Goal: Information Seeking & Learning: Check status

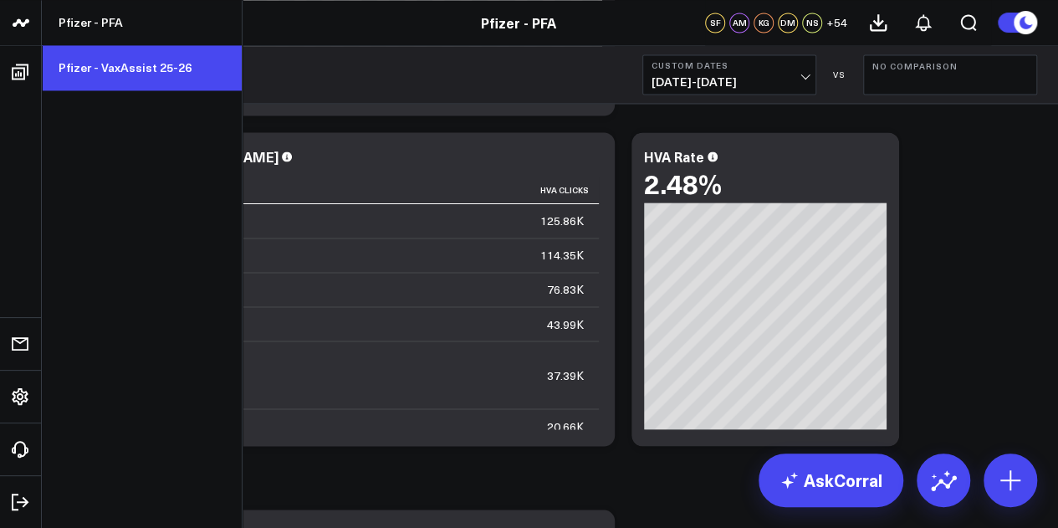
drag, startPoint x: 146, startPoint y: 77, endPoint x: 155, endPoint y: 68, distance: 13.0
click at [146, 77] on link "Pfizer - VaxAssist 25-26" at bounding box center [142, 67] width 200 height 45
click at [155, 68] on link "Pfizer - VaxAssist 25-26" at bounding box center [142, 67] width 200 height 45
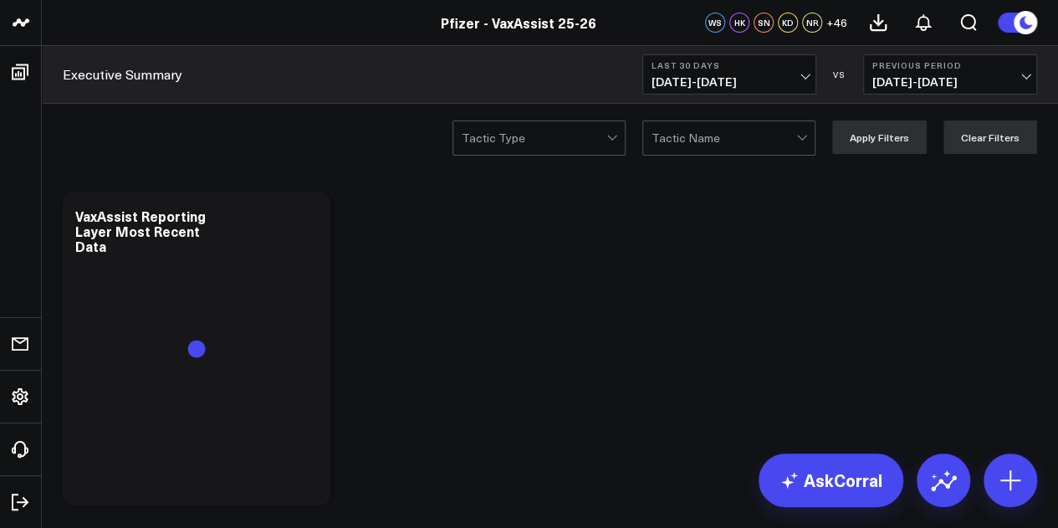
click at [774, 79] on span "09/07/25 - 10/06/25" at bounding box center [729, 81] width 156 height 13
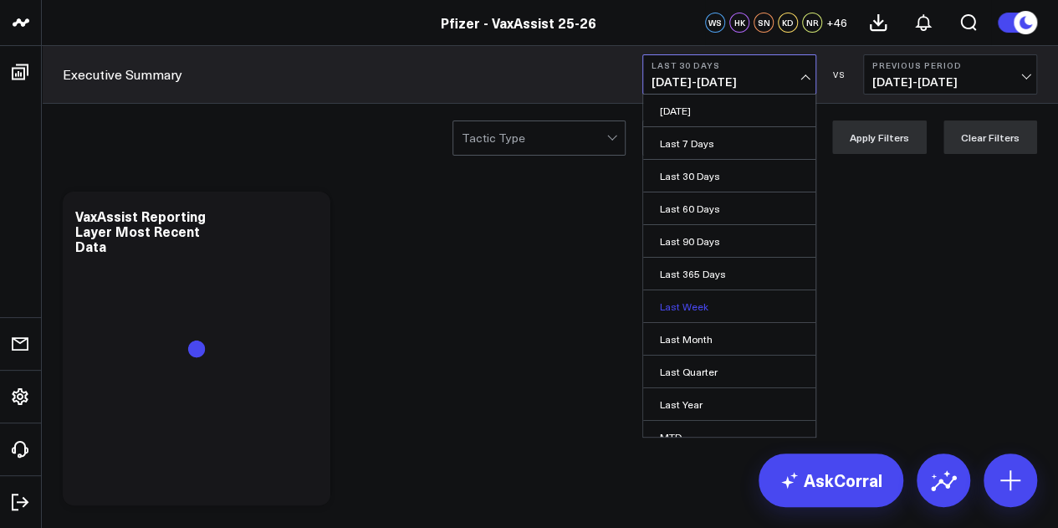
scroll to position [109, 0]
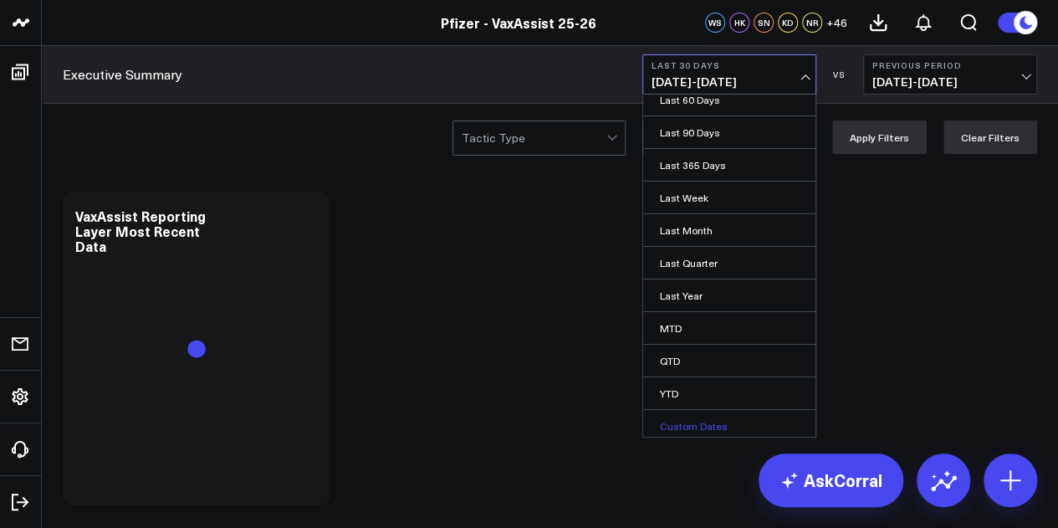
click at [701, 422] on link "Custom Dates" at bounding box center [729, 426] width 172 height 32
select select "9"
select select "2025"
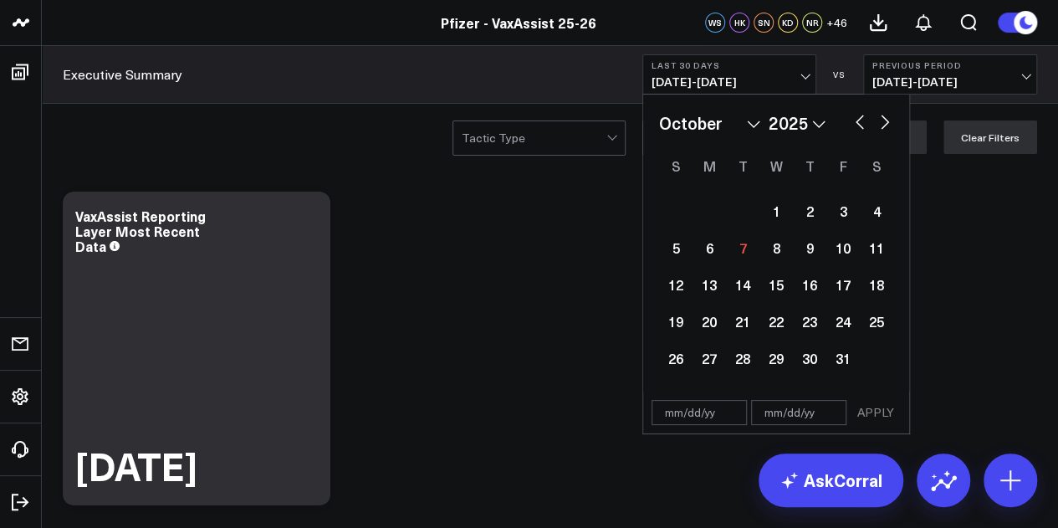
click at [857, 123] on button "button" at bounding box center [859, 120] width 17 height 20
select select "8"
select select "2025"
click at [807, 327] on div "25" at bounding box center [809, 320] width 33 height 33
type input "09/25/25"
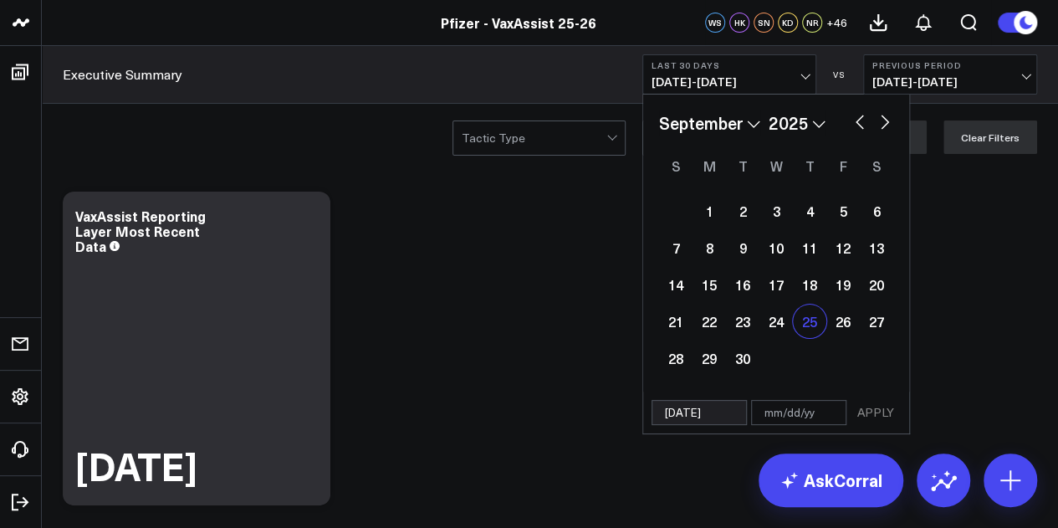
select select "8"
select select "2025"
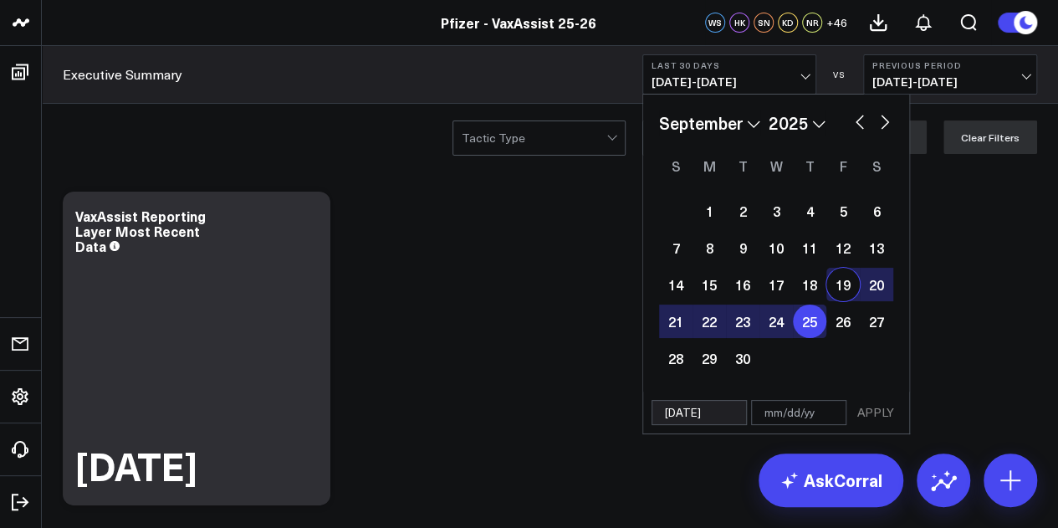
click at [883, 124] on button "button" at bounding box center [884, 120] width 17 height 20
select select "9"
select select "2025"
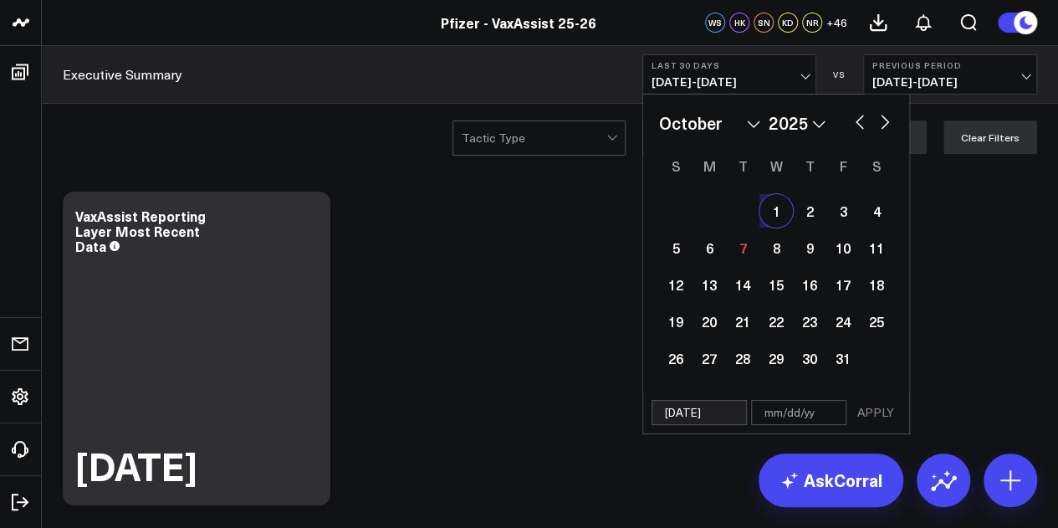
click at [785, 209] on div "1" at bounding box center [775, 210] width 33 height 33
type input "10/01/25"
select select "9"
select select "2025"
click at [884, 417] on button "APPLY" at bounding box center [875, 412] width 50 height 25
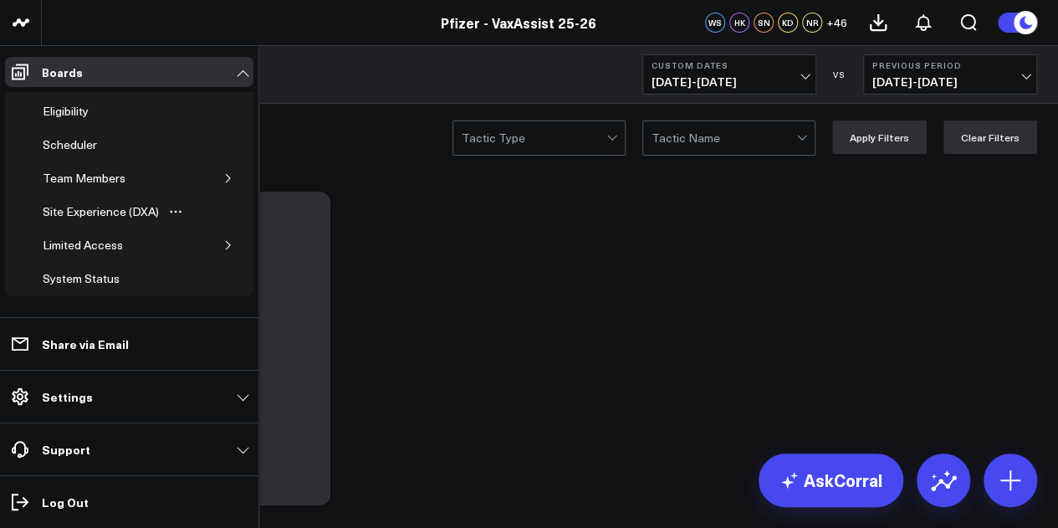
scroll to position [105, 0]
click at [223, 173] on icon "button" at bounding box center [228, 177] width 10 height 10
click at [117, 291] on div "Executive Summary ([PERSON_NAME] Version)" at bounding box center [128, 307] width 154 height 32
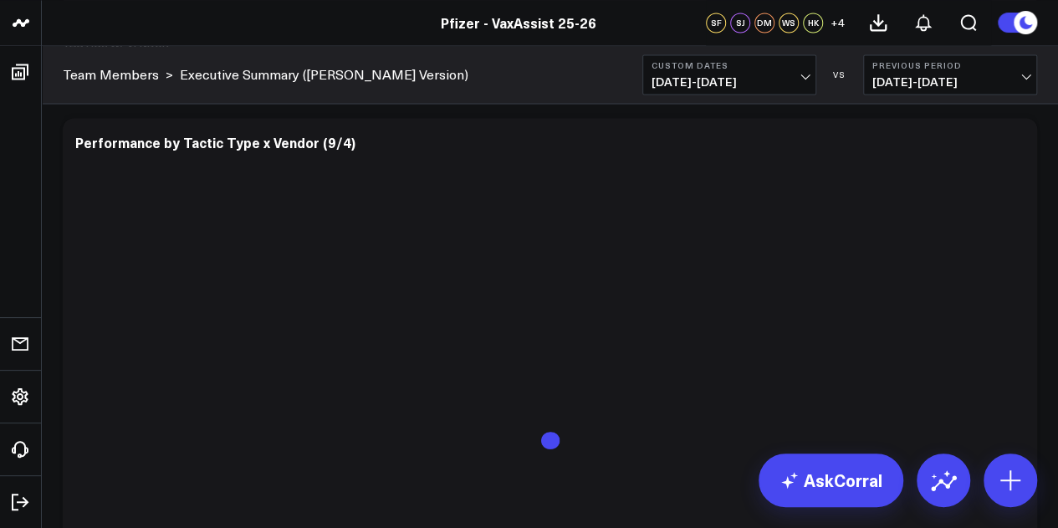
scroll to position [4603, 0]
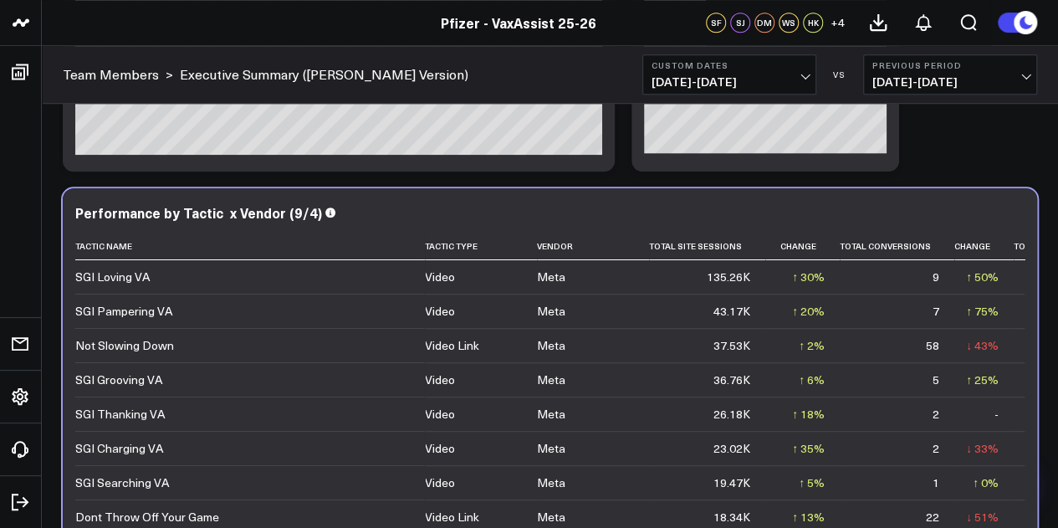
scroll to position [3807, 0]
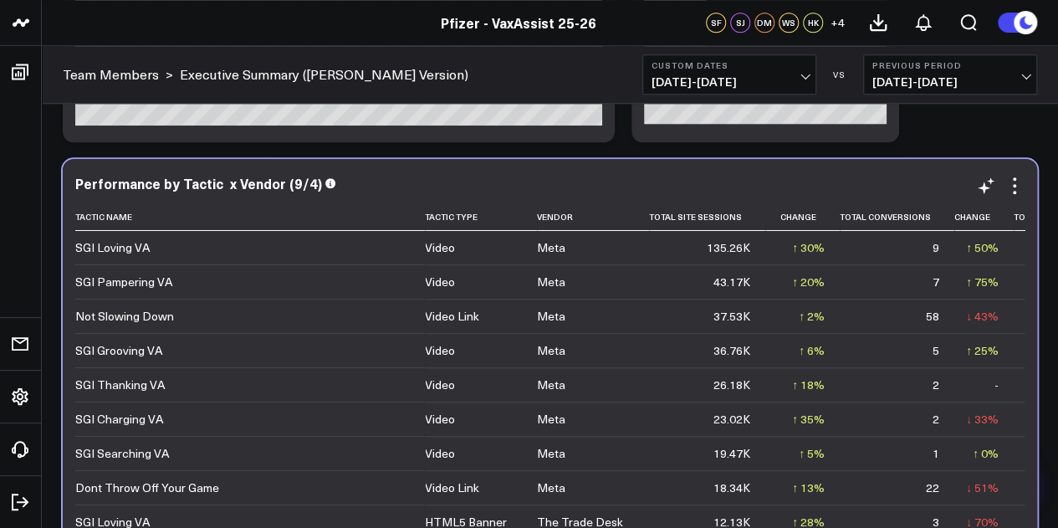
drag, startPoint x: 732, startPoint y: 181, endPoint x: 676, endPoint y: 304, distance: 134.3
click at [676, 191] on div "Performance by Tactic x Vendor (9/4)" at bounding box center [549, 183] width 949 height 15
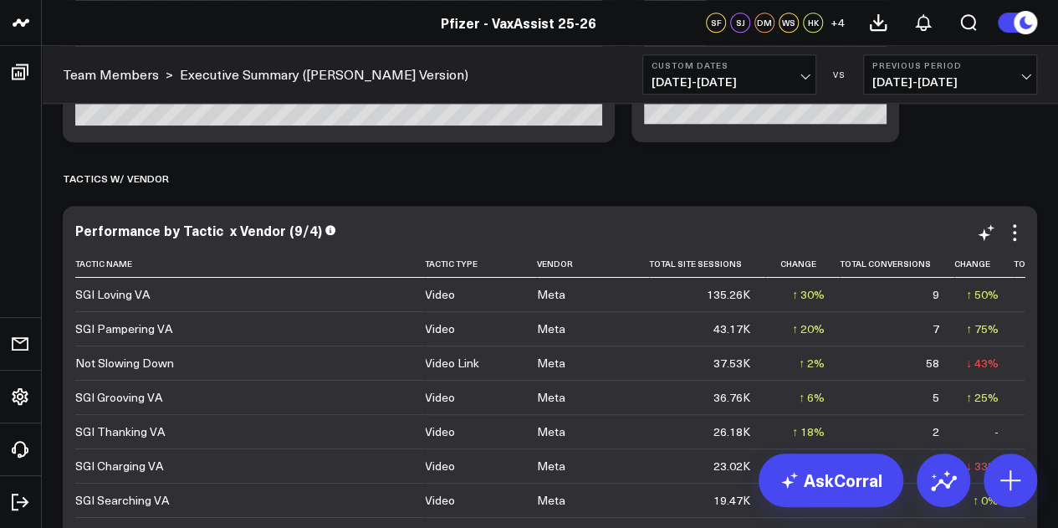
click at [676, 304] on td "135.26K" at bounding box center [707, 294] width 116 height 33
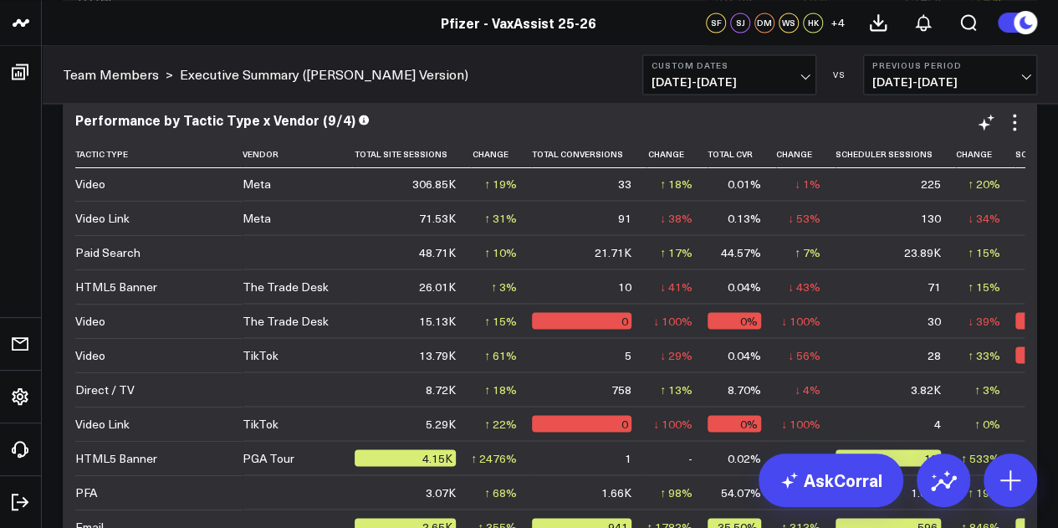
scroll to position [0, 0]
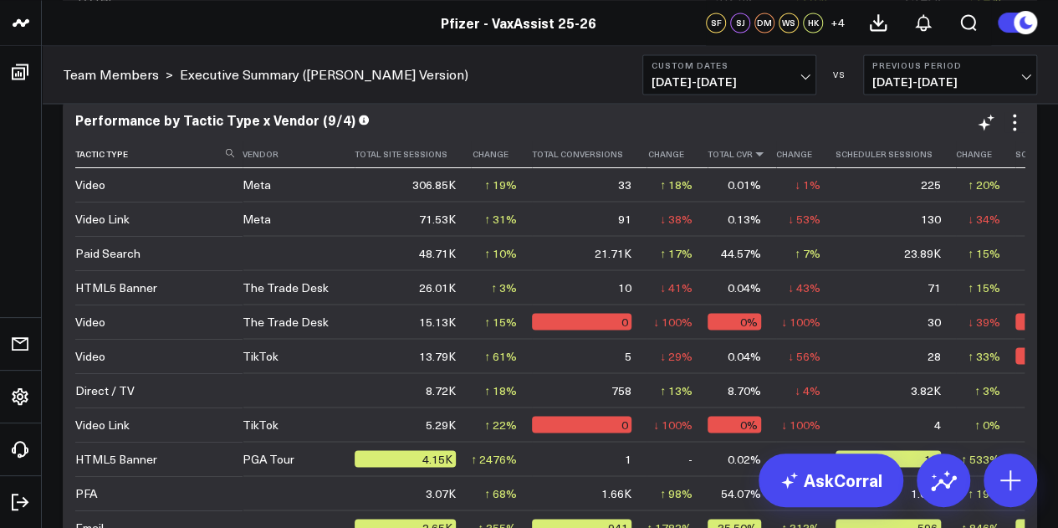
click at [753, 158] on icon at bounding box center [759, 153] width 13 height 10
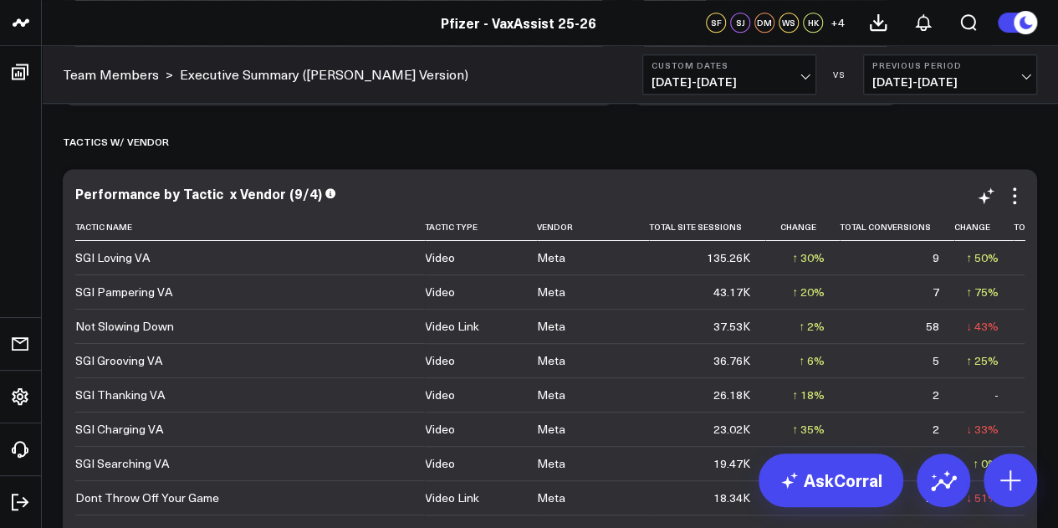
scroll to position [3800, 0]
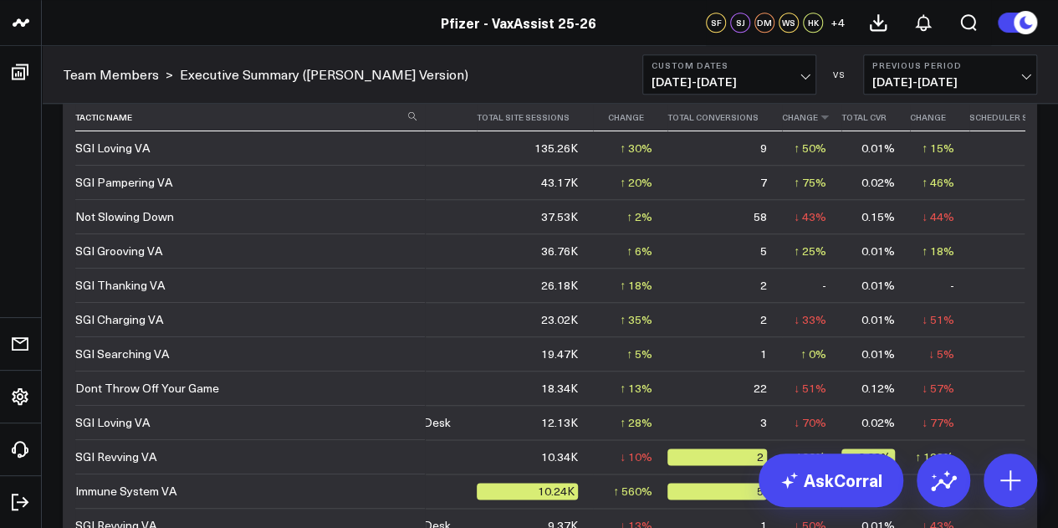
scroll to position [3887, 0]
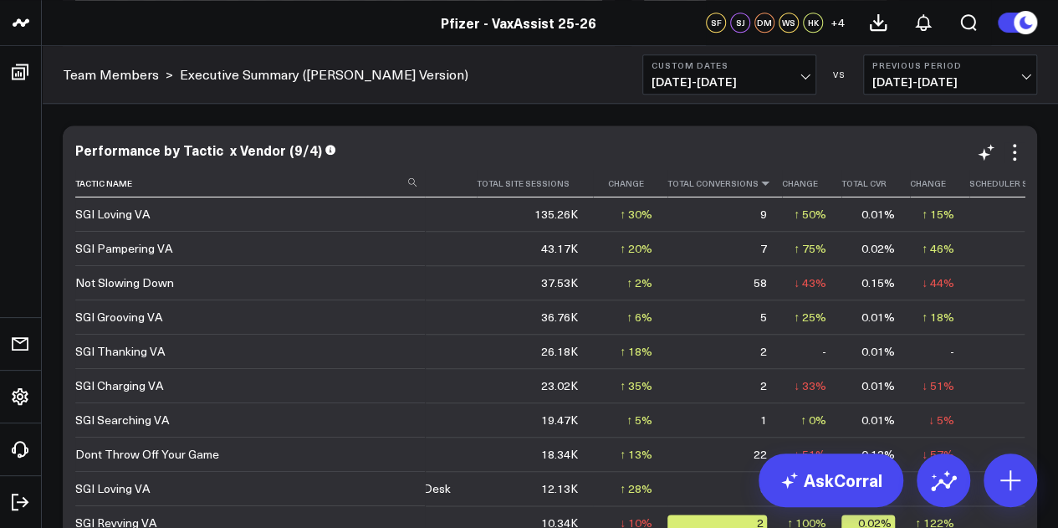
click at [758, 184] on icon at bounding box center [764, 183] width 13 height 10
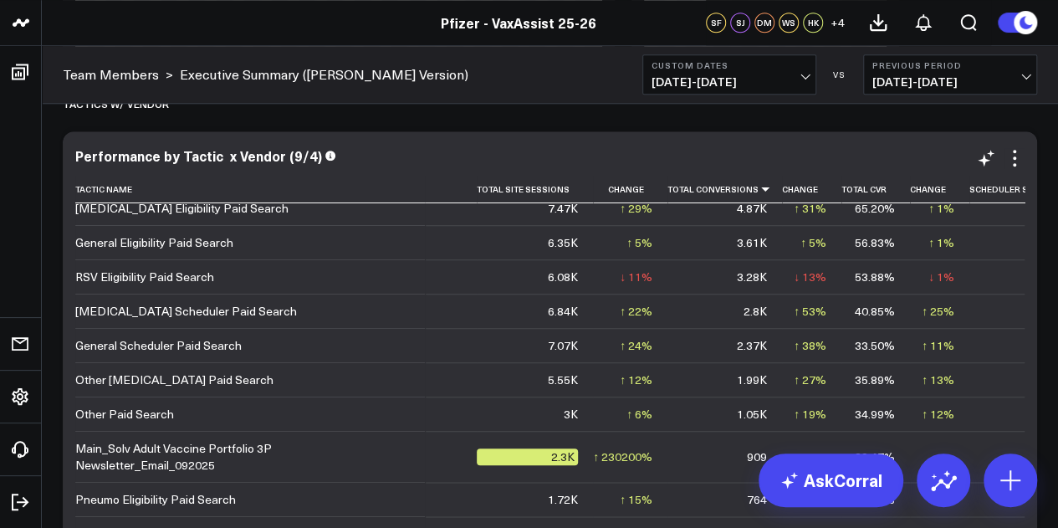
scroll to position [0, 172]
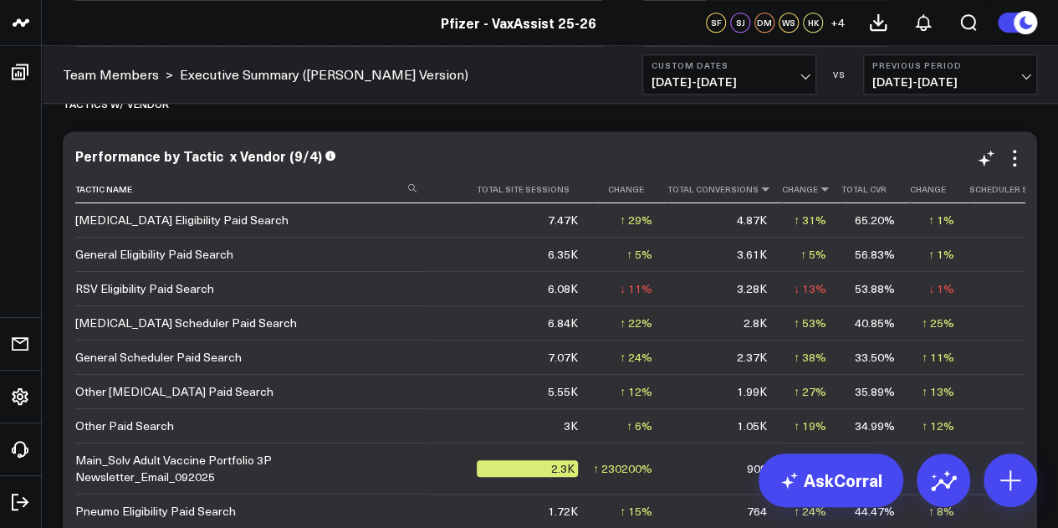
click at [818, 188] on icon at bounding box center [824, 189] width 13 height 10
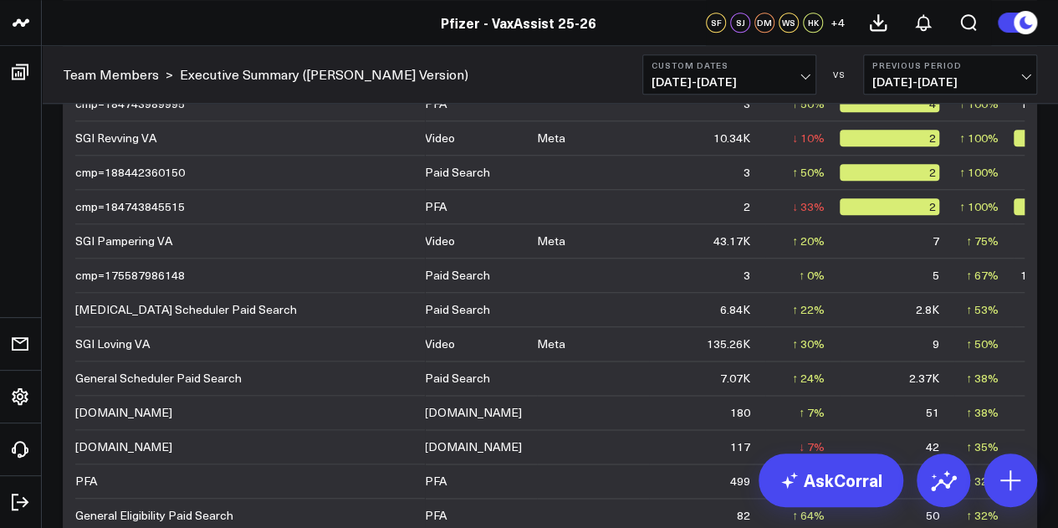
scroll to position [370, 0]
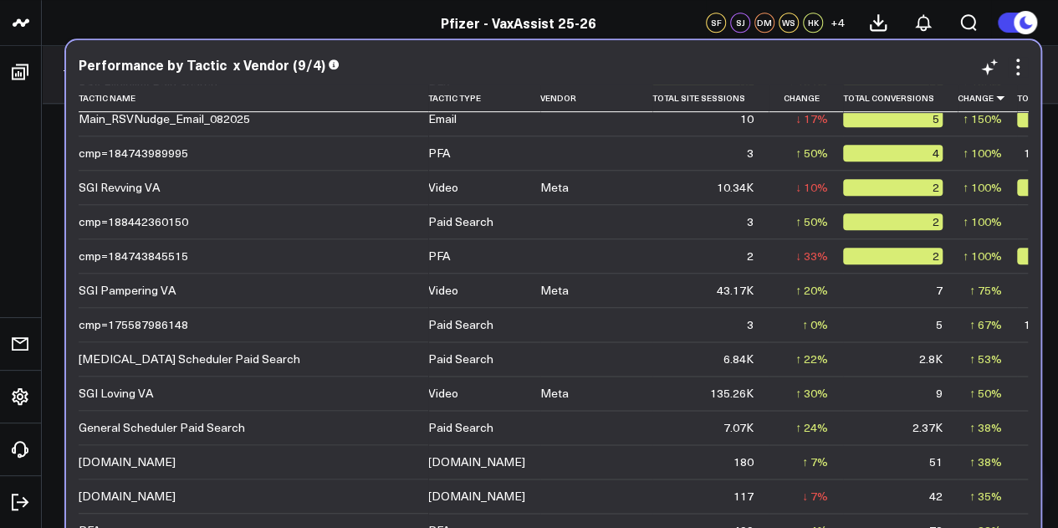
drag, startPoint x: 734, startPoint y: 309, endPoint x: 738, endPoint y: 359, distance: 49.5
click at [795, 359] on div "↑ 22%" at bounding box center [811, 358] width 33 height 17
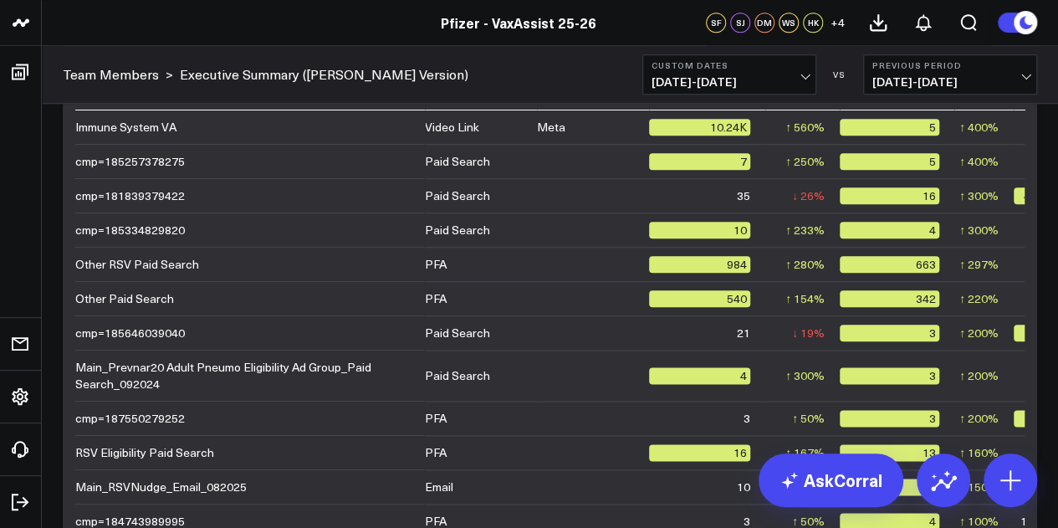
click at [518, 72] on div "Team Members > Executive Summary (Surina's Version) Custom Dates 09/25/25 - 10/…" at bounding box center [550, 75] width 1016 height 58
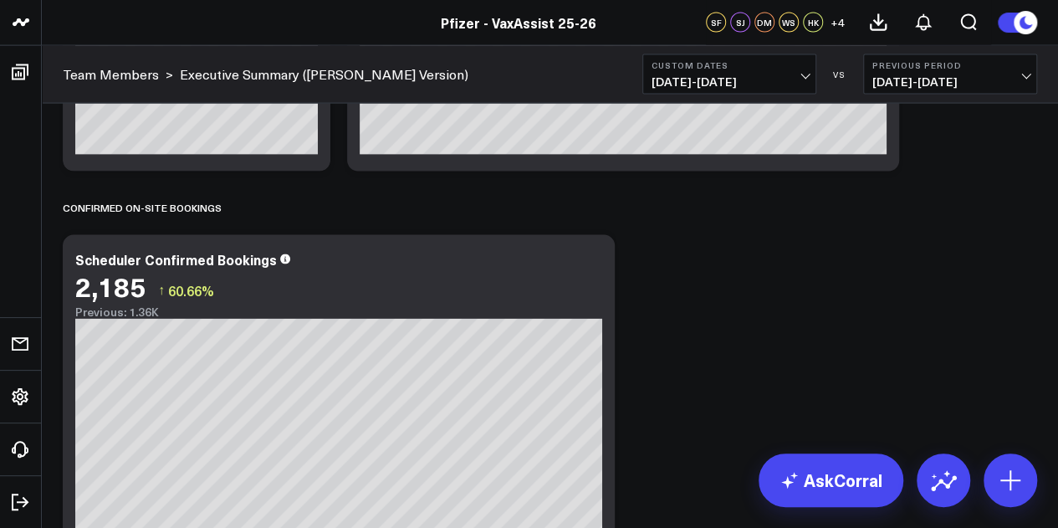
scroll to position [0, 0]
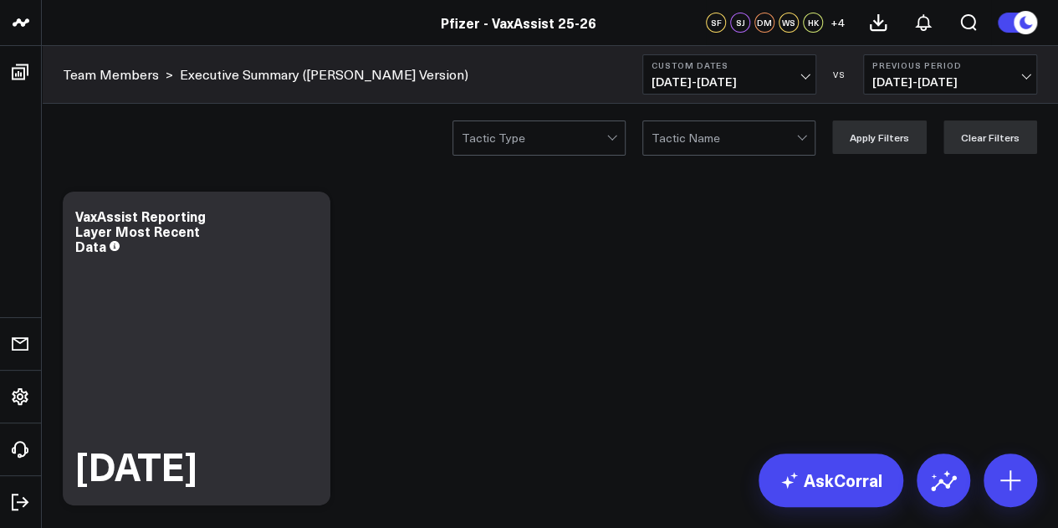
click at [901, 91] on button "Previous Period 09/18/25 - 09/24/25" at bounding box center [950, 74] width 174 height 40
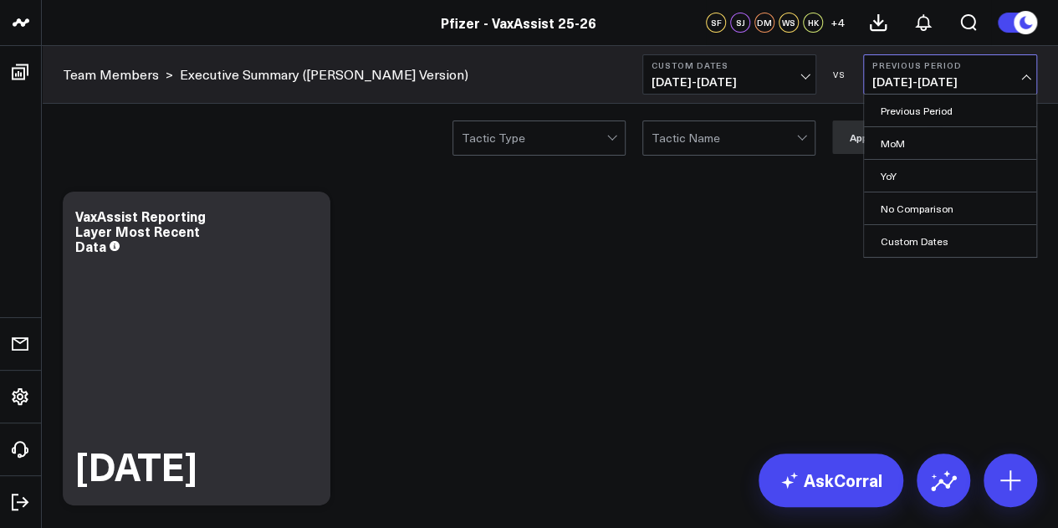
click at [929, 75] on span "09/18/25 - 09/24/25" at bounding box center [950, 81] width 156 height 13
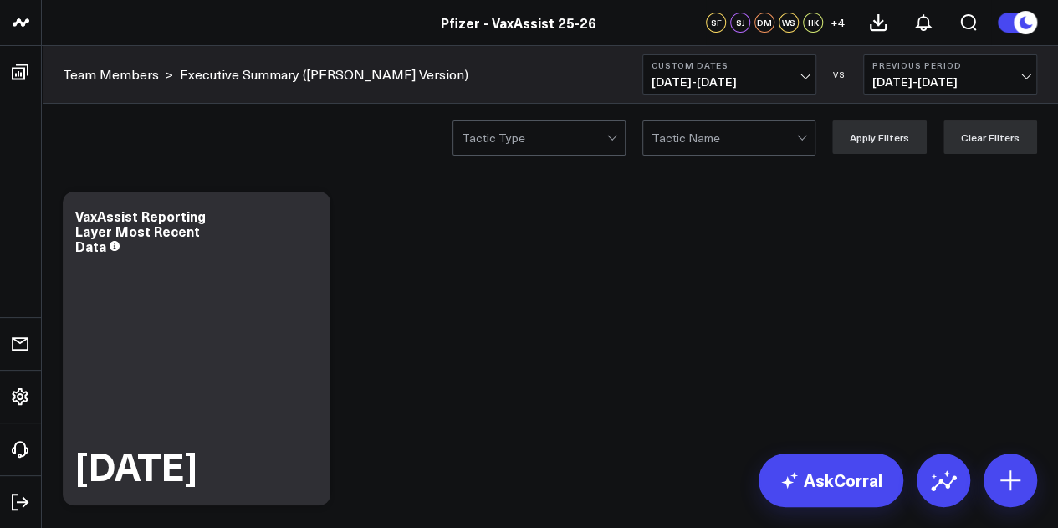
click at [925, 84] on span "09/18/25 - 09/24/25" at bounding box center [950, 81] width 156 height 13
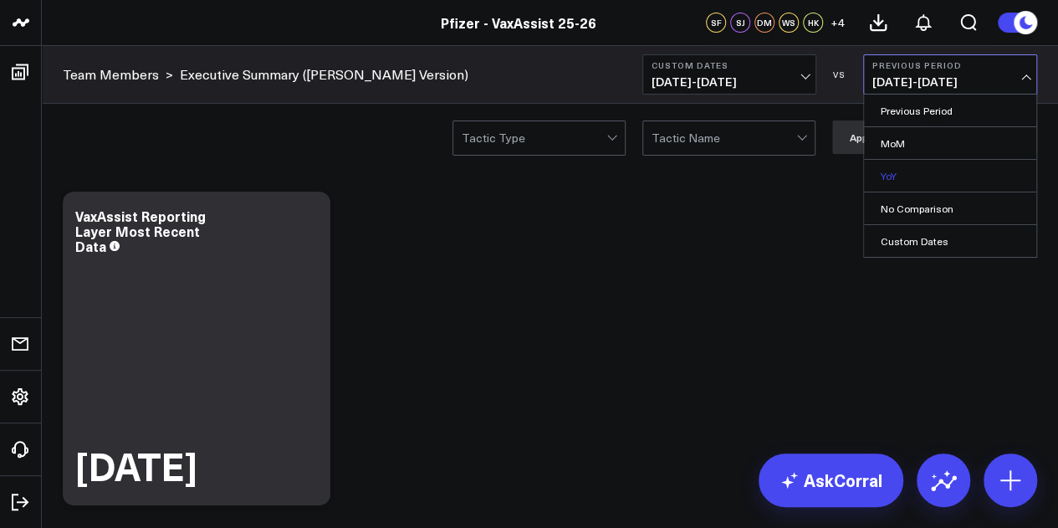
click at [917, 178] on link "YoY" at bounding box center [950, 176] width 172 height 32
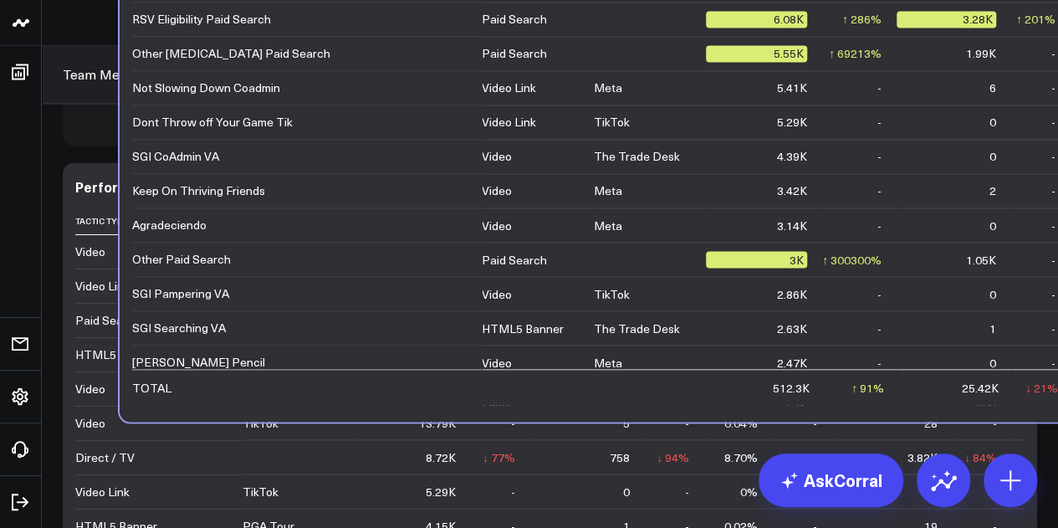
scroll to position [558, 0]
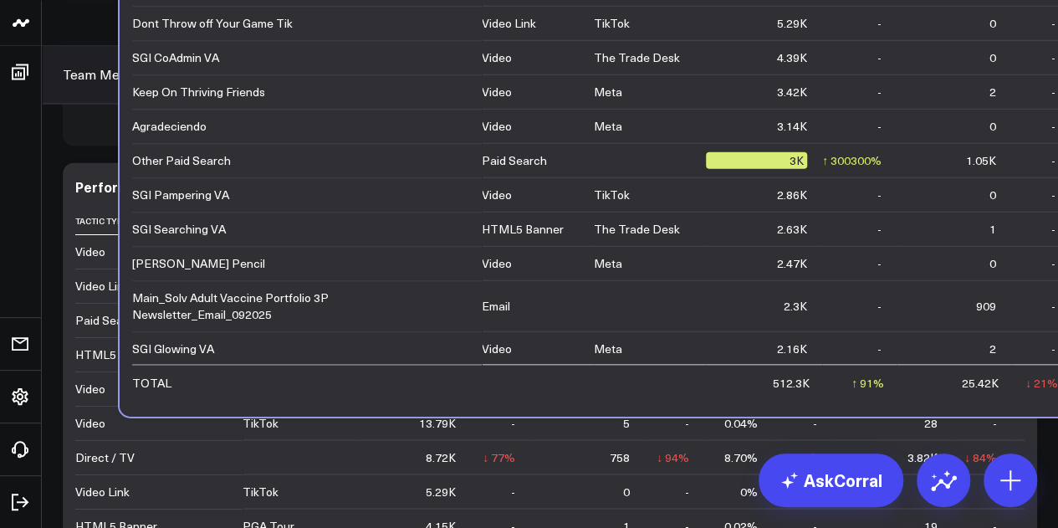
click at [636, 279] on td "Meta" at bounding box center [650, 262] width 112 height 34
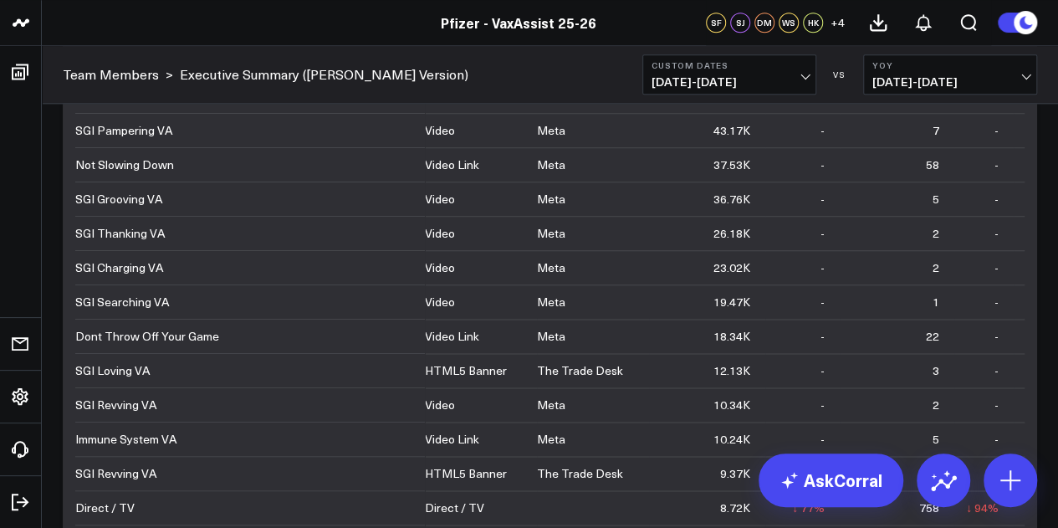
scroll to position [0, 0]
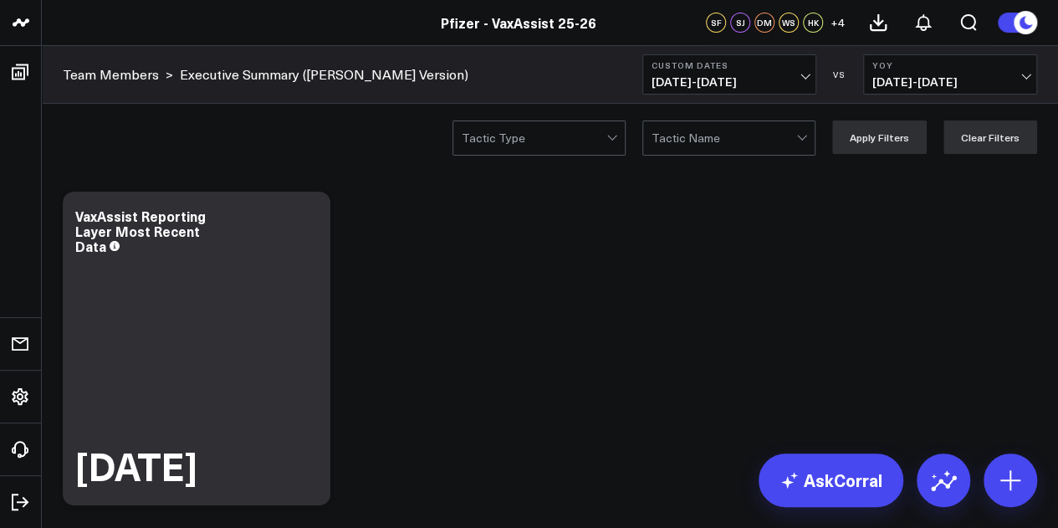
click at [963, 78] on span "09/25/24 - 10/01/24" at bounding box center [950, 81] width 156 height 13
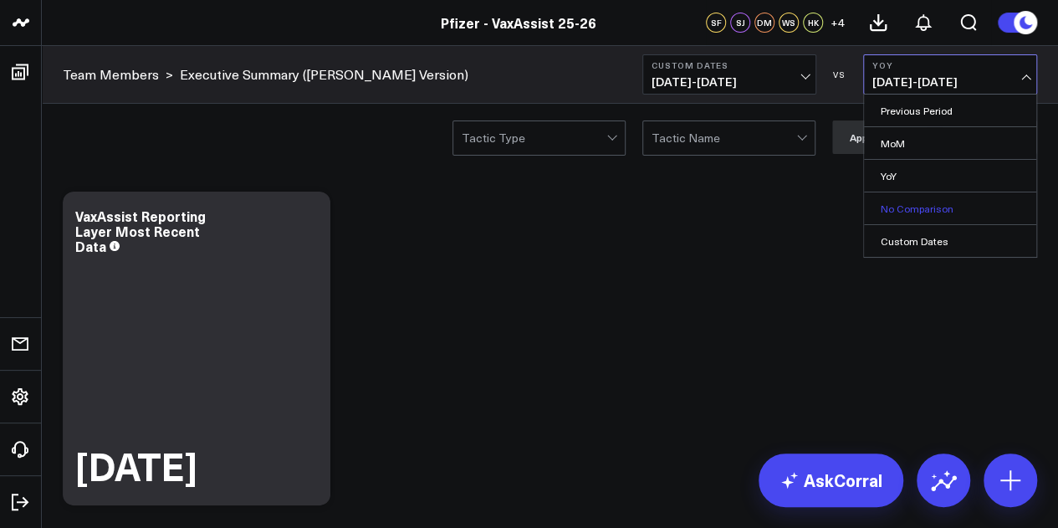
click at [937, 212] on link "No Comparison" at bounding box center [950, 208] width 172 height 32
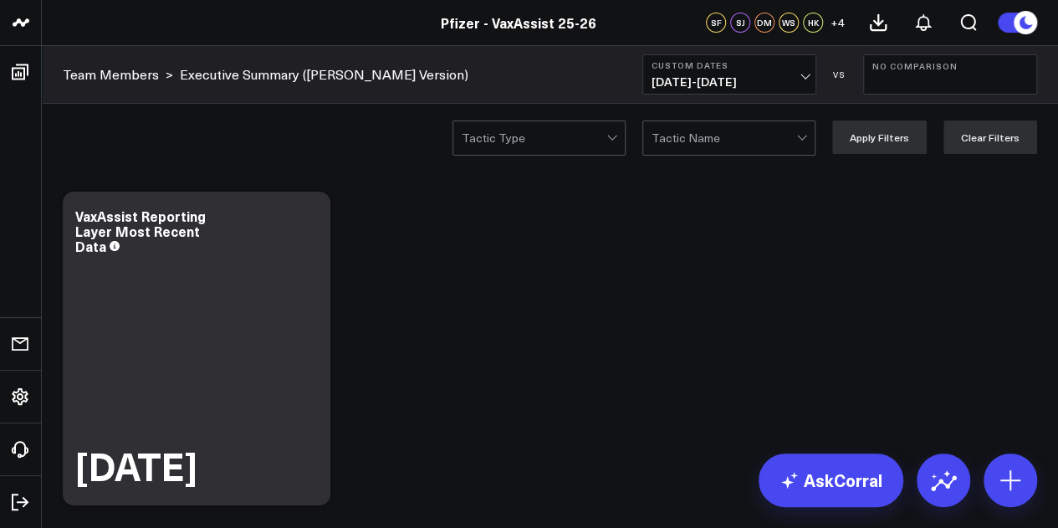
click at [751, 66] on b "Custom Dates" at bounding box center [729, 65] width 156 height 10
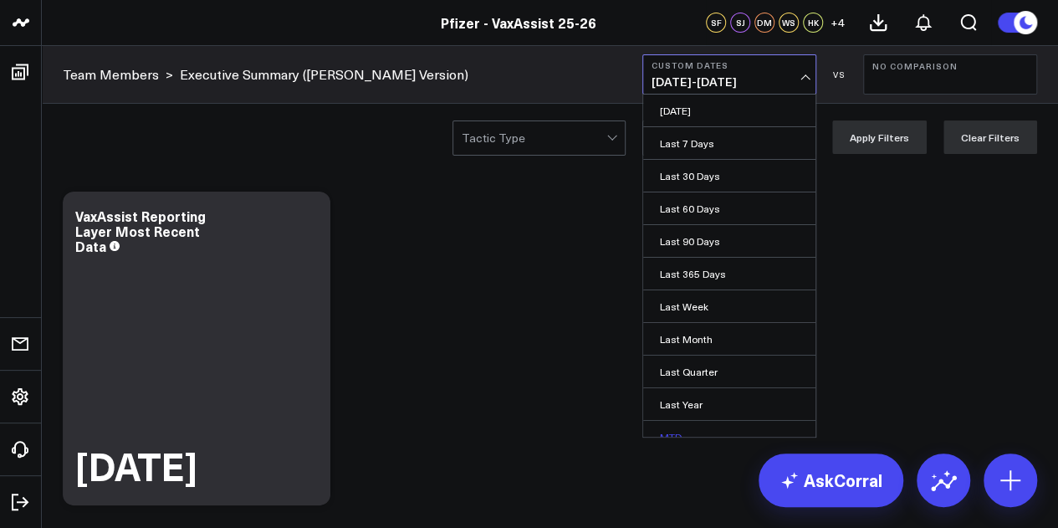
scroll to position [109, 0]
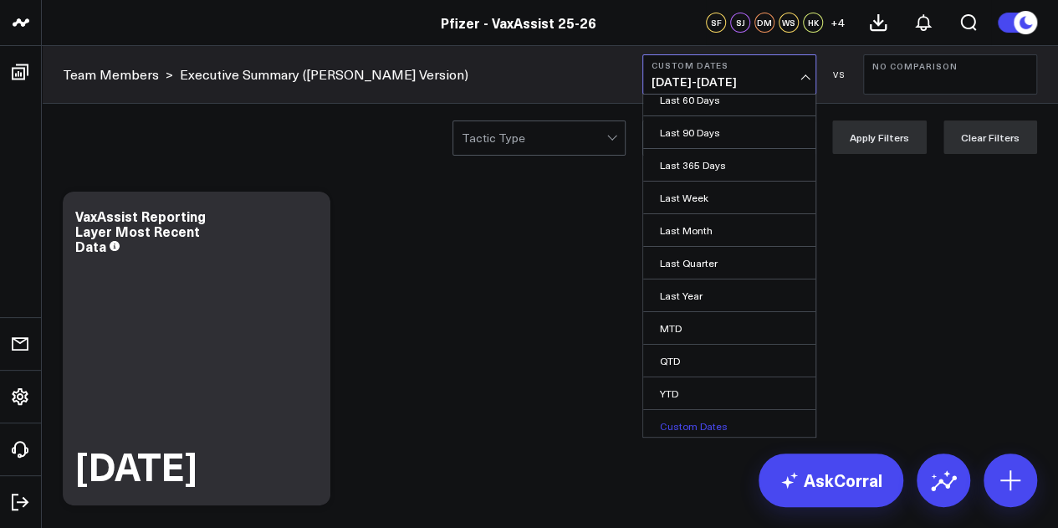
click at [707, 415] on link "Custom Dates" at bounding box center [729, 426] width 172 height 32
select select "9"
select select "2025"
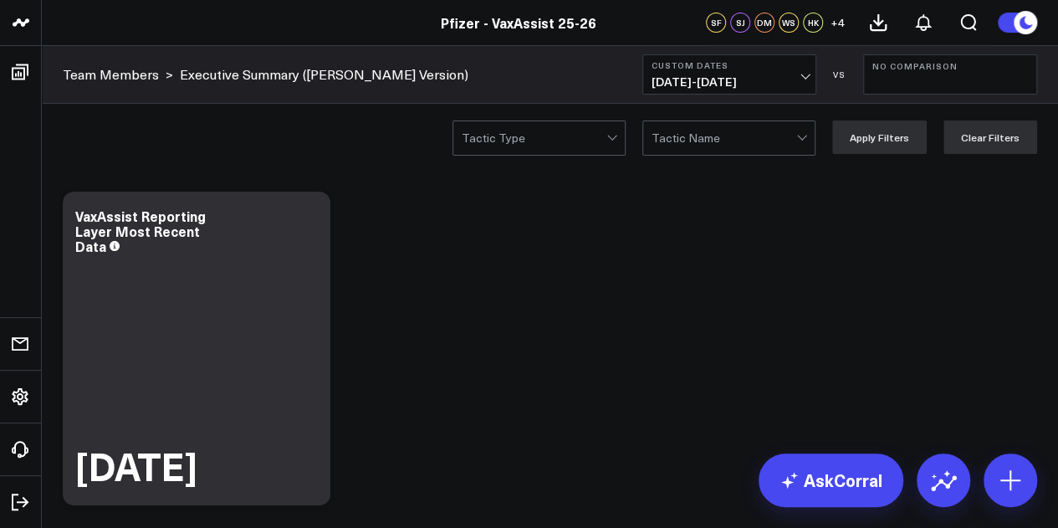
click at [789, 85] on span "09/25/25 - 10/01/25" at bounding box center [729, 81] width 156 height 13
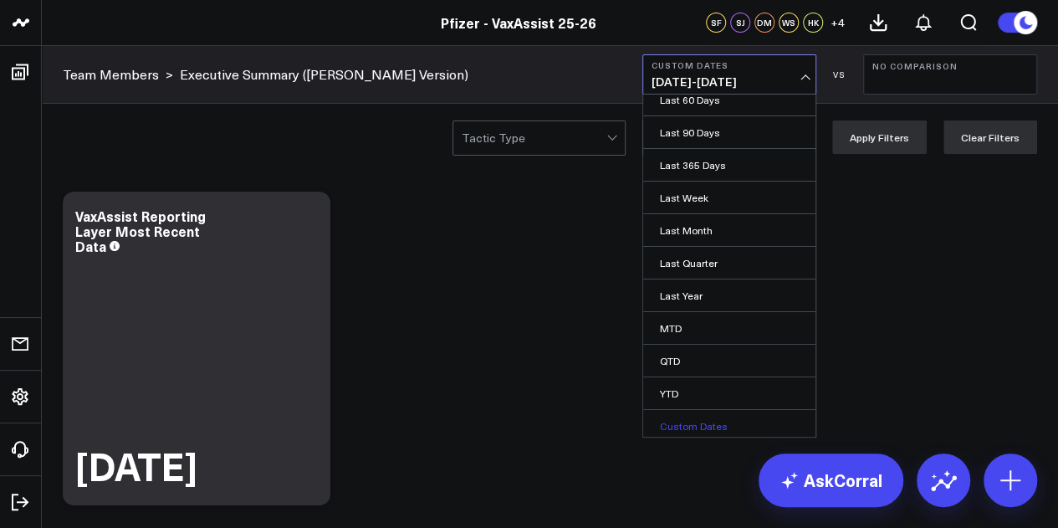
click at [684, 421] on link "Custom Dates" at bounding box center [729, 426] width 172 height 32
select select "9"
select select "2025"
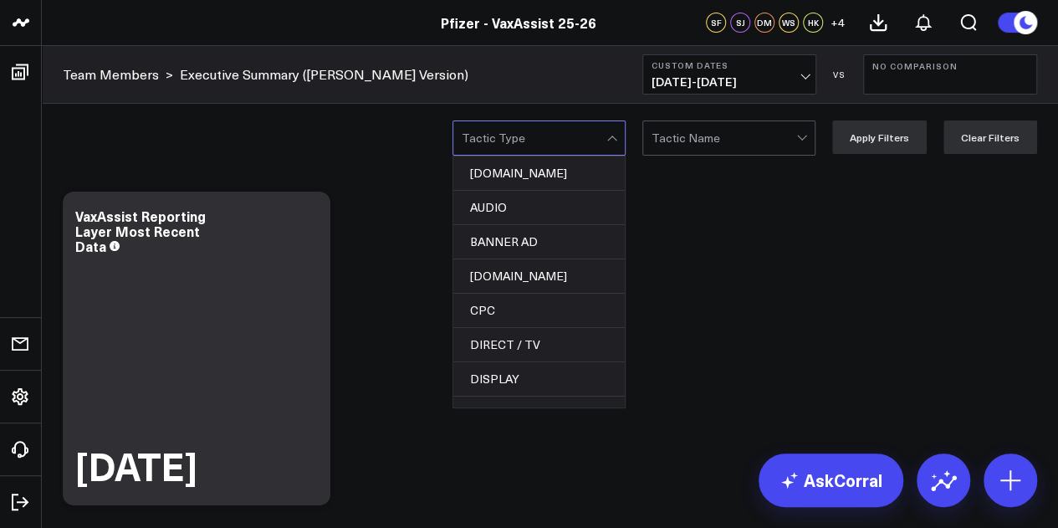
click at [620, 139] on div at bounding box center [613, 137] width 14 height 33
click at [796, 70] on button "Custom Dates 09/25/25 - 10/01/25" at bounding box center [729, 74] width 174 height 40
click at [928, 80] on button "No Comparison" at bounding box center [950, 74] width 174 height 40
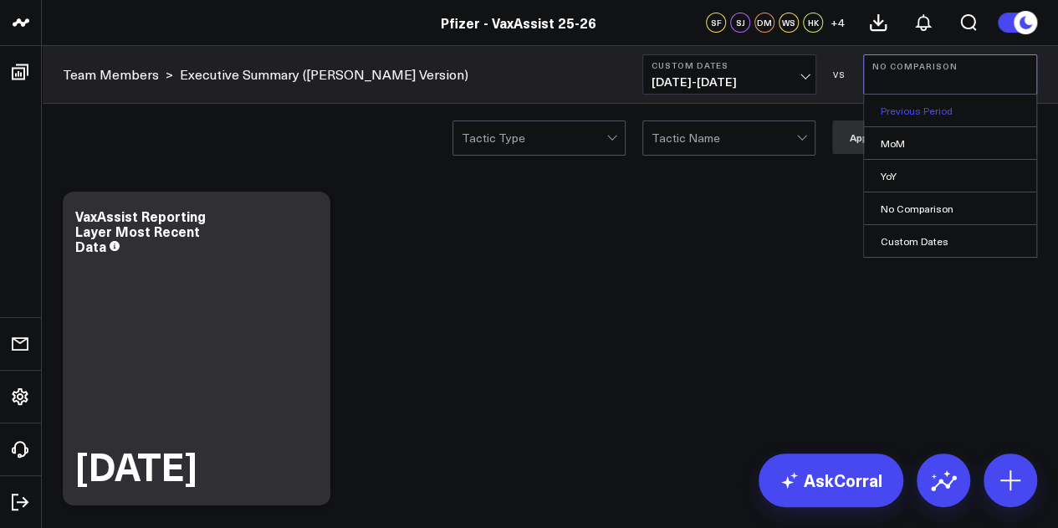
click at [925, 115] on link "Previous Period" at bounding box center [950, 110] width 172 height 32
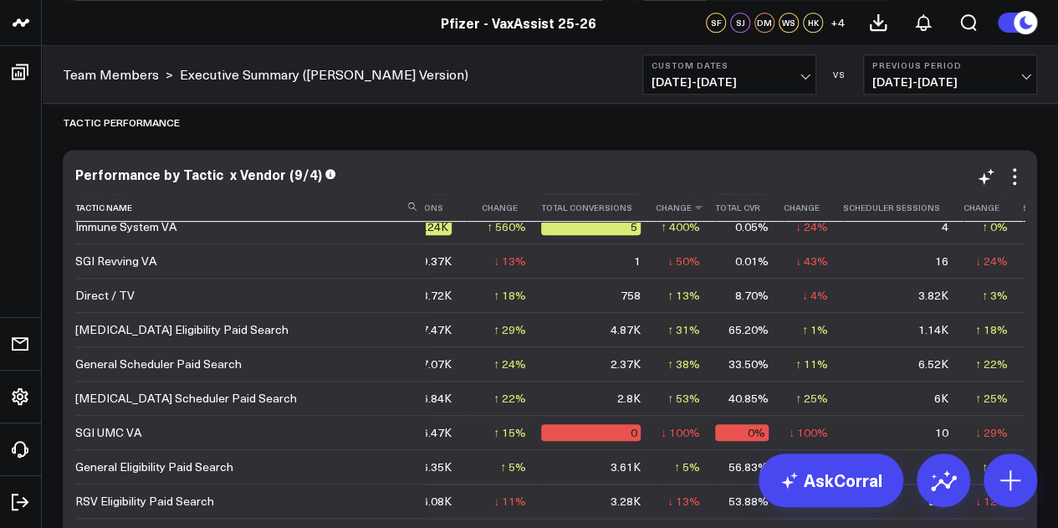
scroll to position [365, 299]
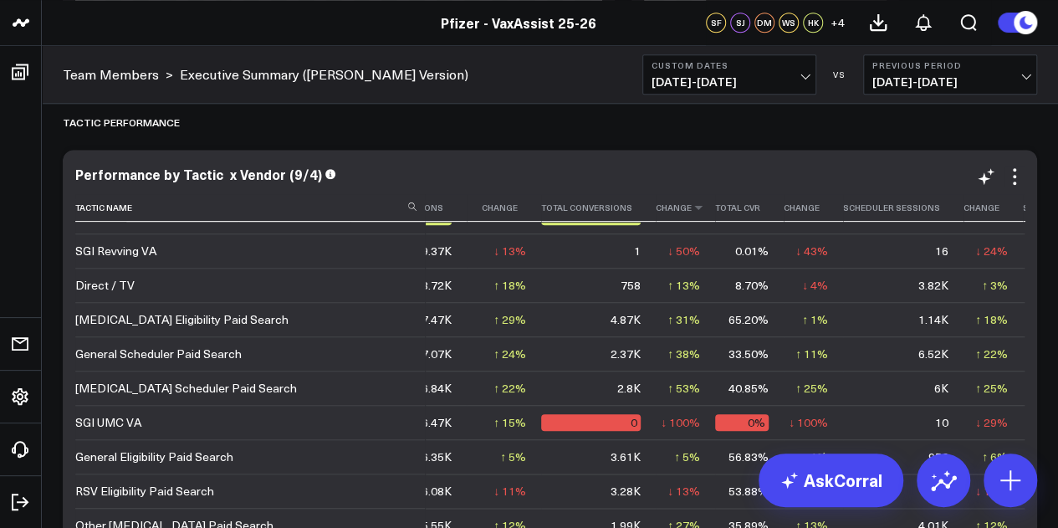
click at [656, 212] on th "Change" at bounding box center [685, 208] width 59 height 28
click at [692, 206] on icon at bounding box center [698, 207] width 13 height 10
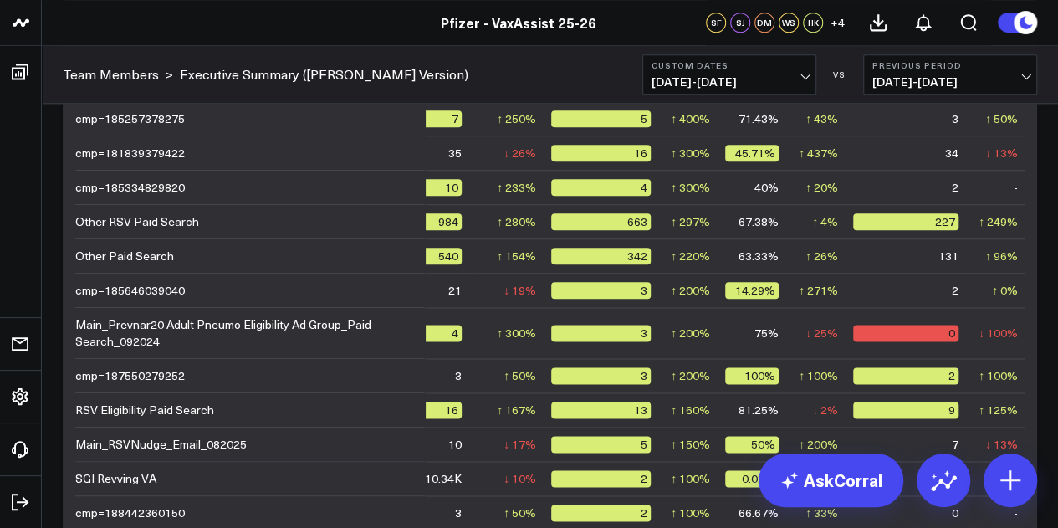
scroll to position [3868, 0]
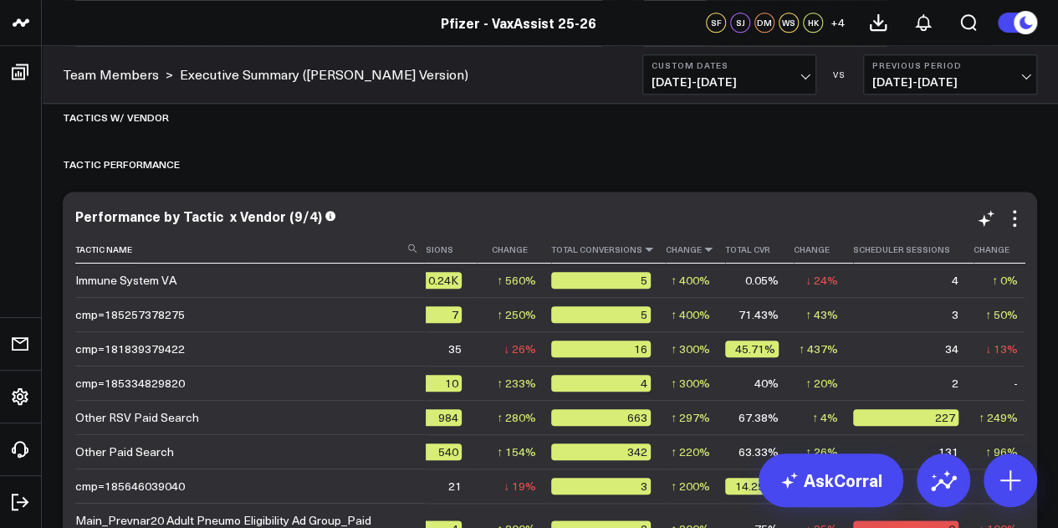
click at [642, 252] on icon at bounding box center [648, 249] width 13 height 10
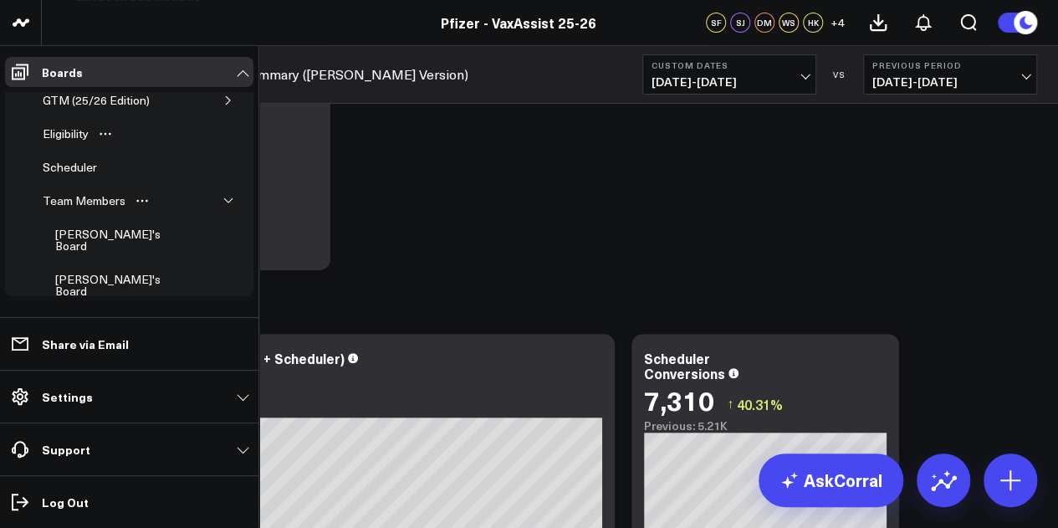
scroll to position [0, 0]
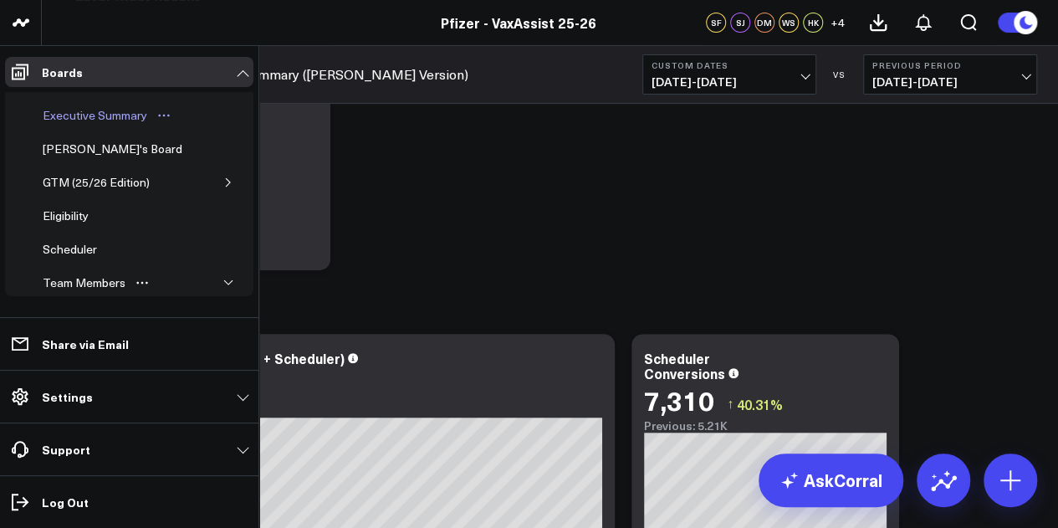
click at [105, 120] on div "Executive Summary" at bounding box center [94, 115] width 113 height 20
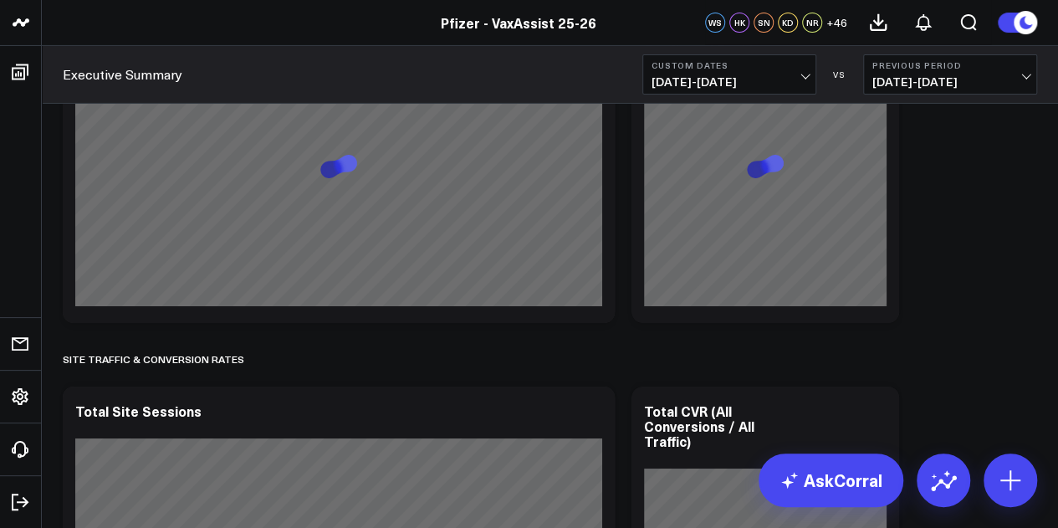
scroll to position [3139, 0]
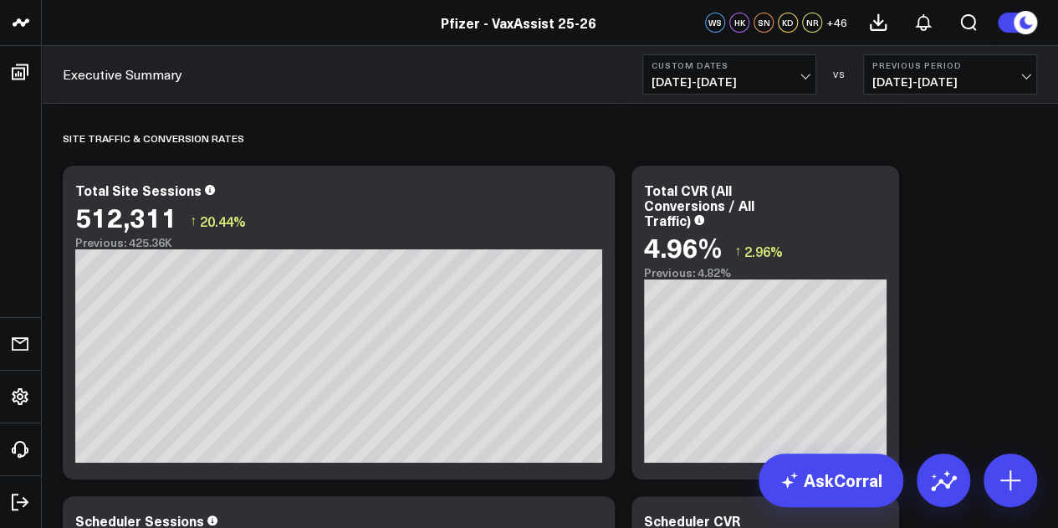
click at [939, 99] on div "Executive Summary Custom Dates 09/25/25 - 10/01/25 VS Previous Period 09/18/25 …" at bounding box center [550, 75] width 1016 height 58
click at [945, 88] on span "09/18/25 - 09/24/25" at bounding box center [950, 81] width 156 height 13
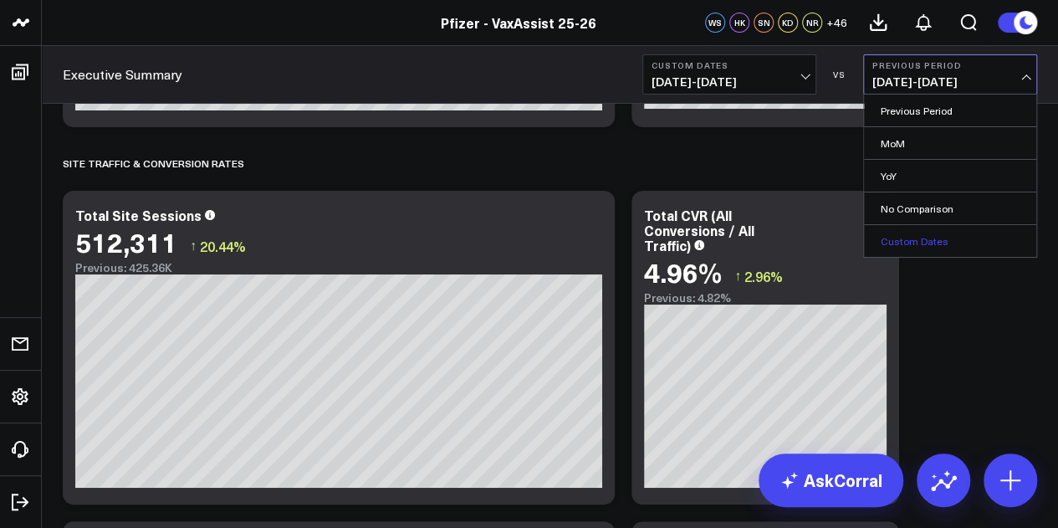
scroll to position [3109, 0]
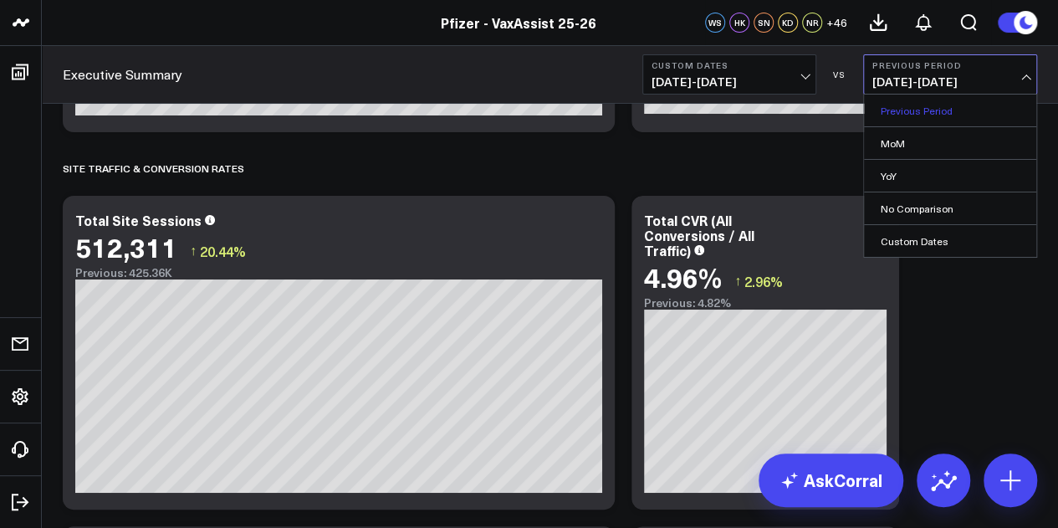
click at [937, 106] on link "Previous Period" at bounding box center [950, 110] width 172 height 32
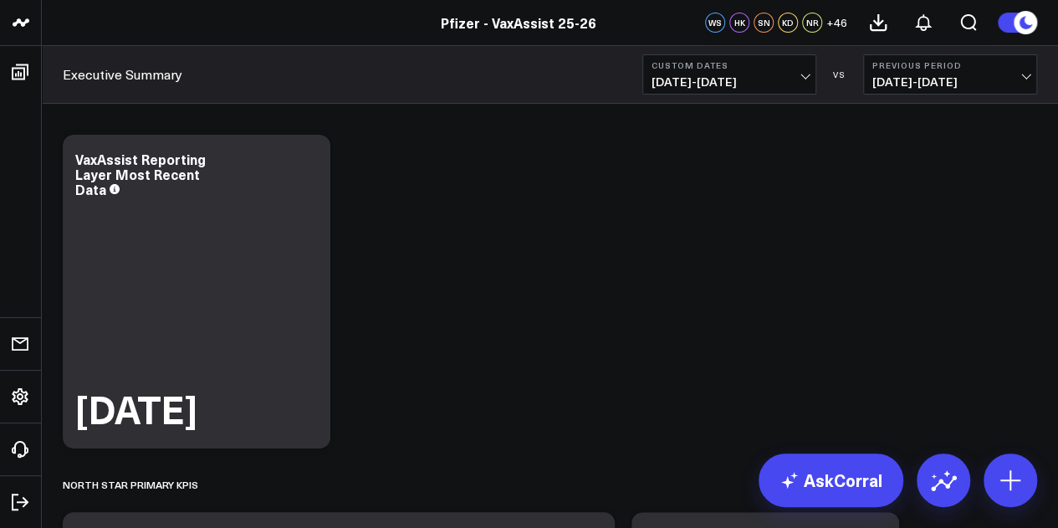
scroll to position [0, 0]
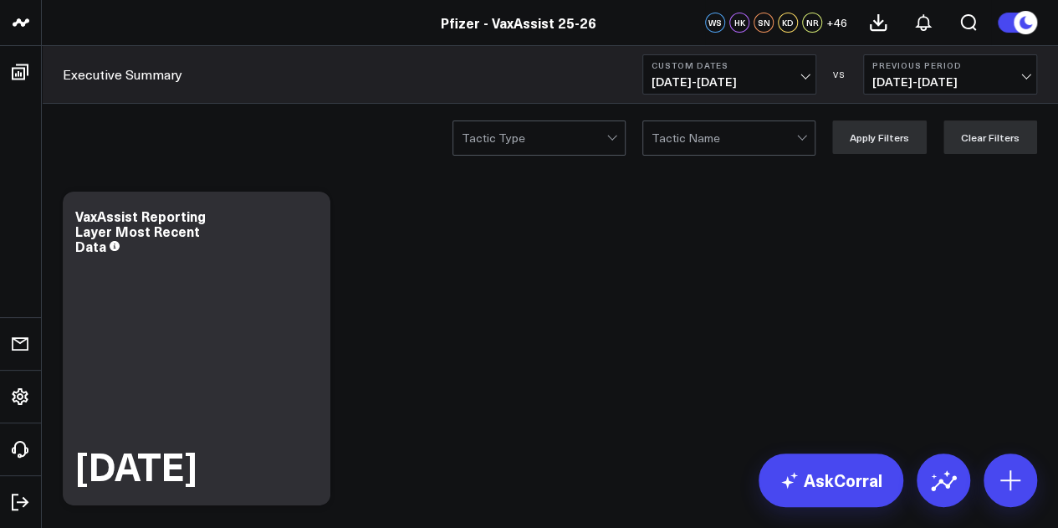
click at [928, 84] on span "09/18/25 - 09/24/25" at bounding box center [950, 81] width 156 height 13
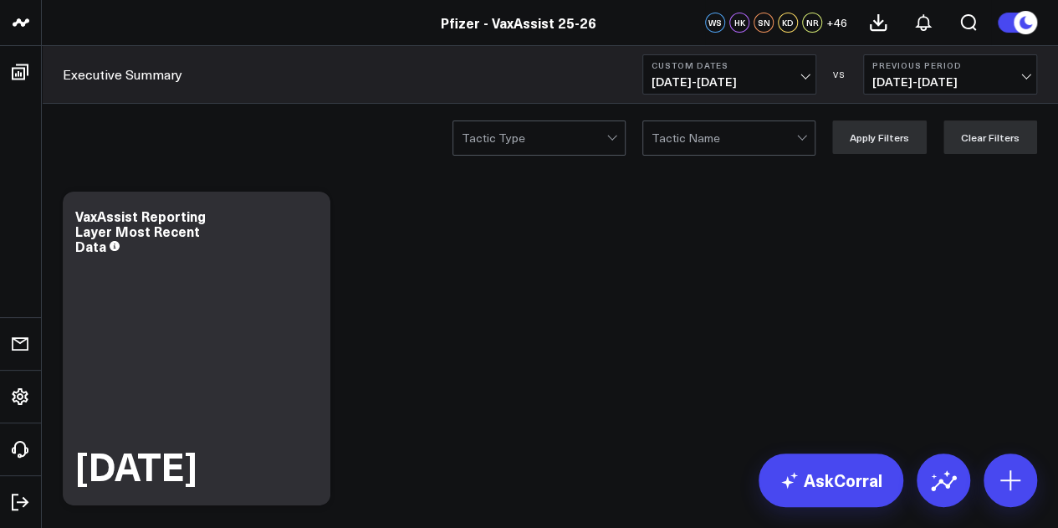
click at [920, 76] on span "09/18/25 - 09/24/25" at bounding box center [950, 81] width 156 height 13
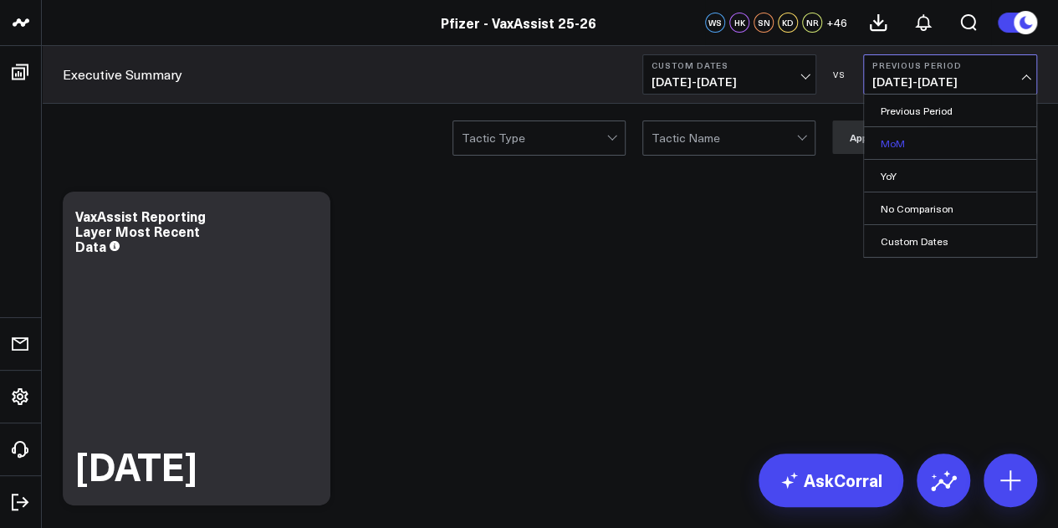
click at [906, 142] on link "MoM" at bounding box center [950, 143] width 172 height 32
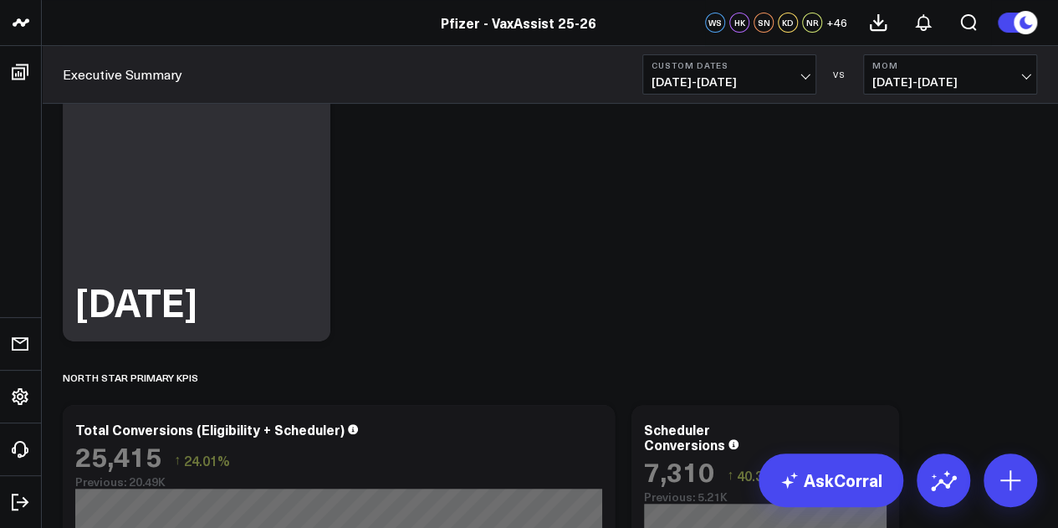
scroll to position [373, 0]
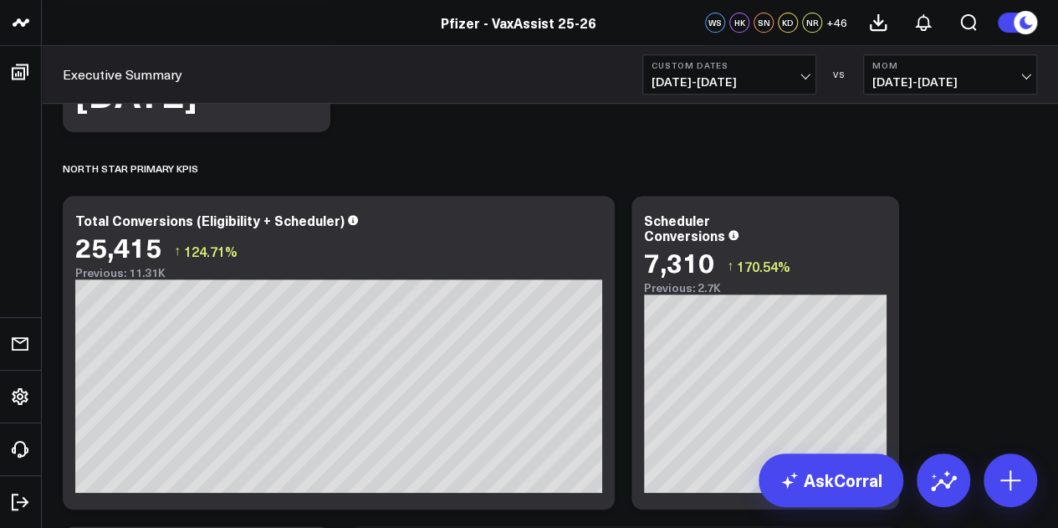
click at [913, 57] on button "MoM 08/25/25 - 09/01/25" at bounding box center [950, 74] width 174 height 40
click at [896, 175] on link "YoY" at bounding box center [950, 176] width 172 height 32
click at [958, 76] on span "09/25/24 - 10/01/24" at bounding box center [950, 81] width 156 height 13
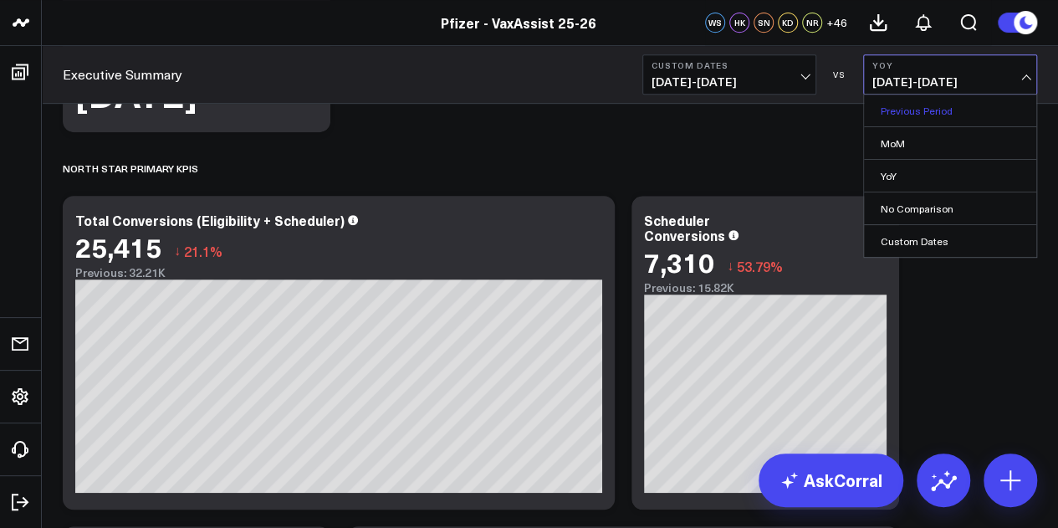
click at [918, 113] on link "Previous Period" at bounding box center [950, 110] width 172 height 32
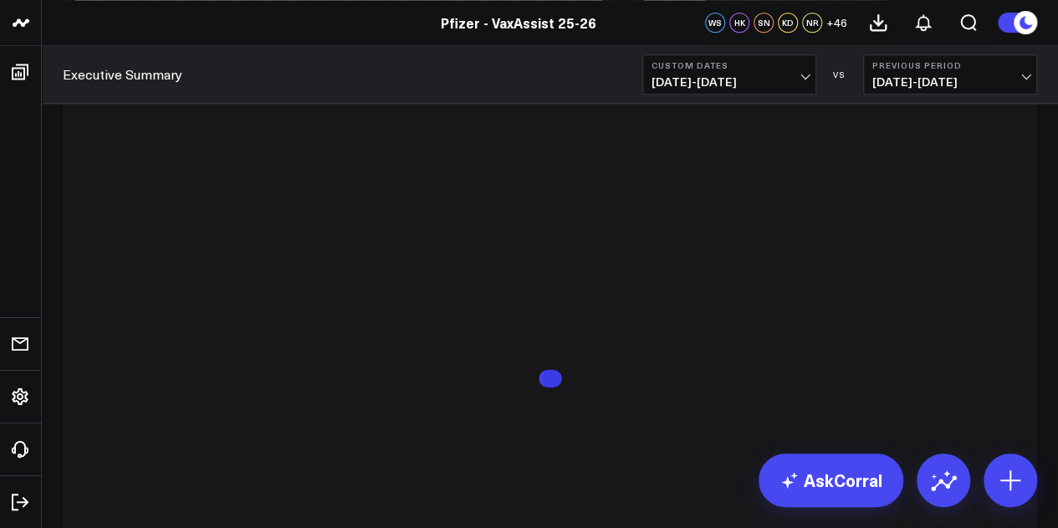
scroll to position [4175, 0]
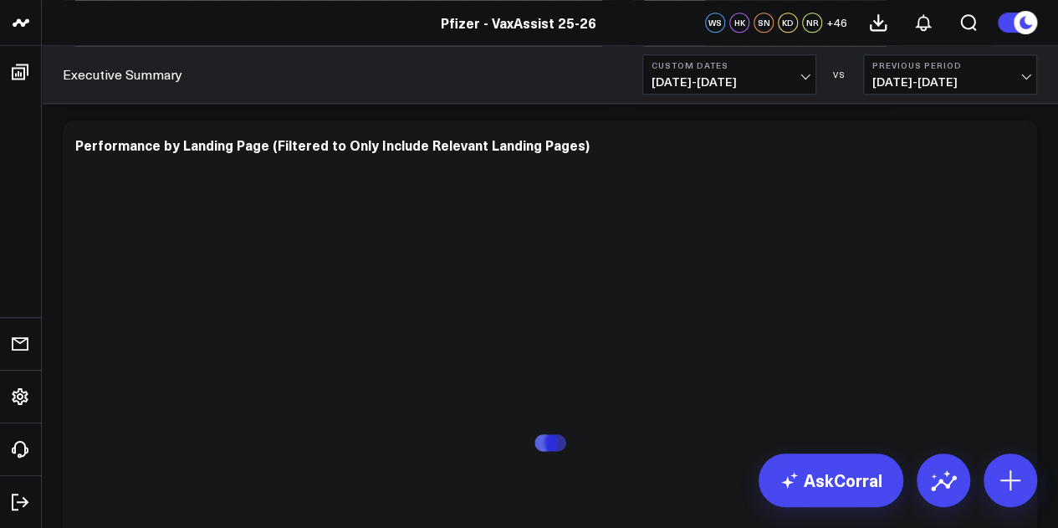
click at [1050, 76] on div "Executive Summary Custom Dates 09/25/25 - 10/01/25 VS Previous Period 09/18/25 …" at bounding box center [550, 75] width 1016 height 58
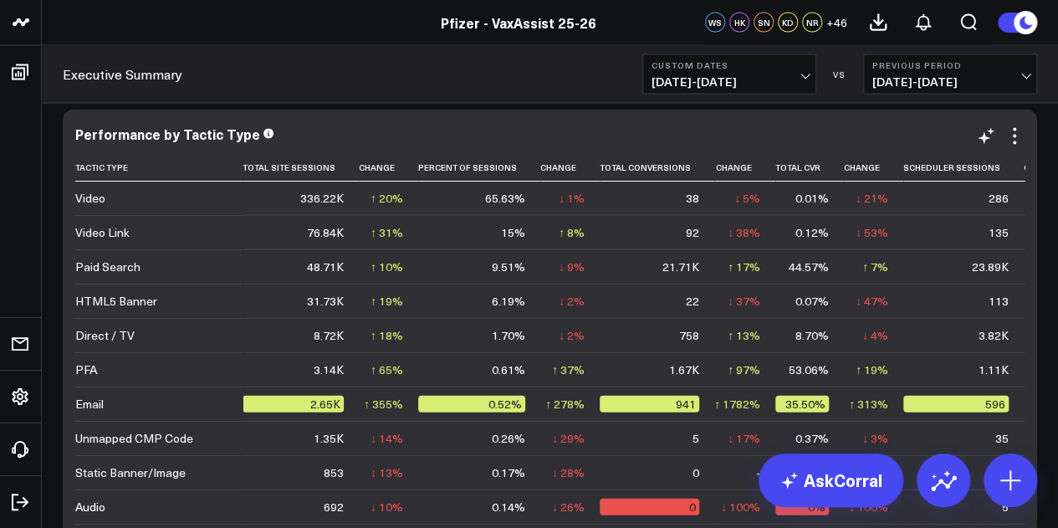
scroll to position [4866, 0]
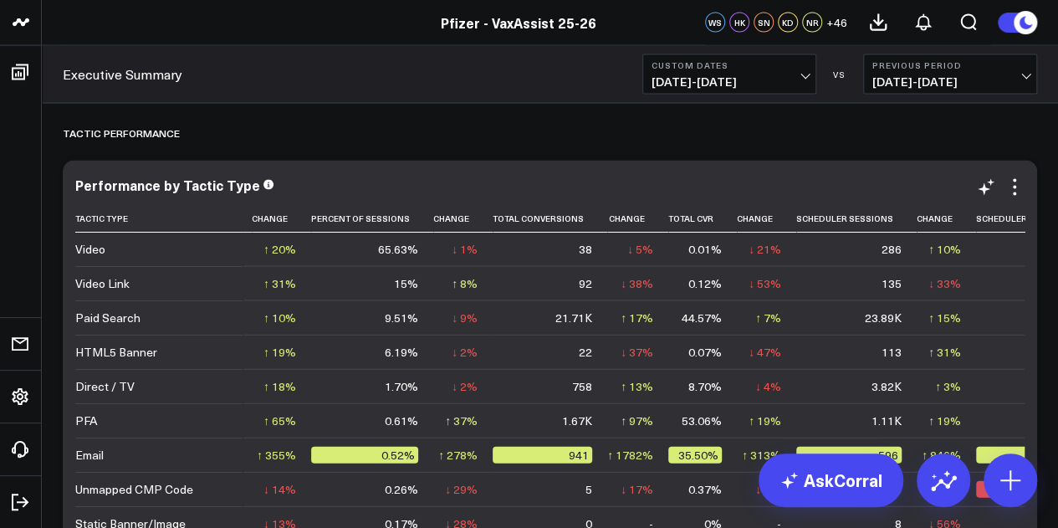
scroll to position [0, 108]
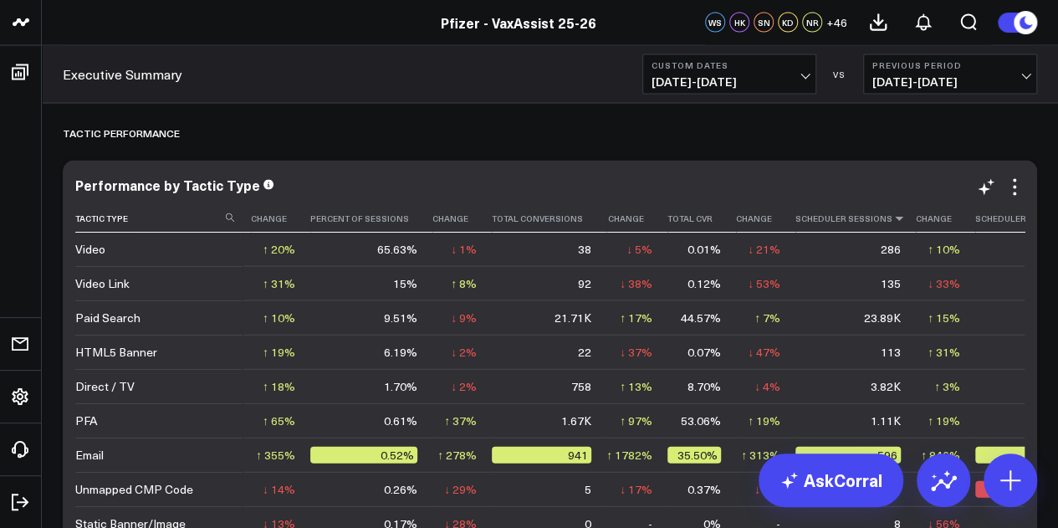
click at [892, 220] on icon at bounding box center [898, 218] width 13 height 10
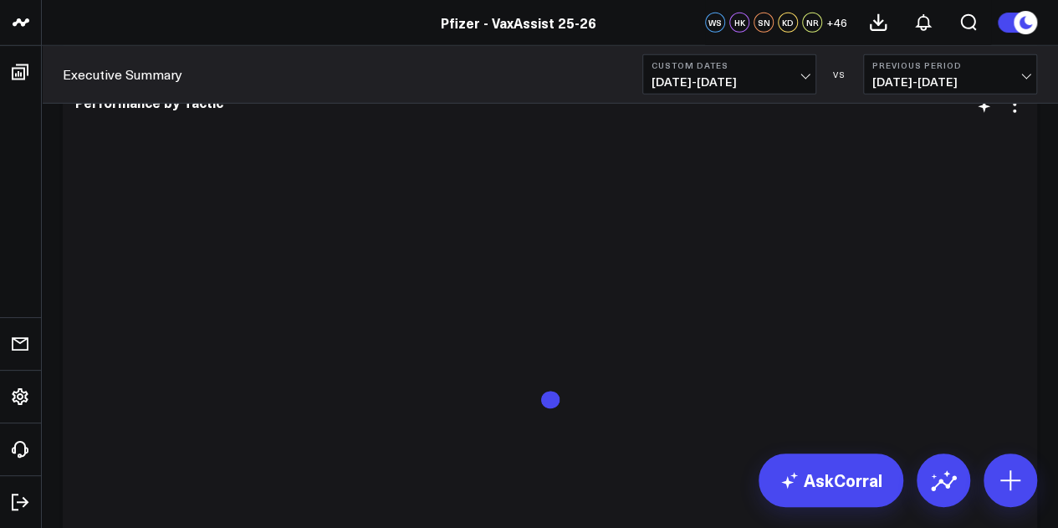
scroll to position [5552, 0]
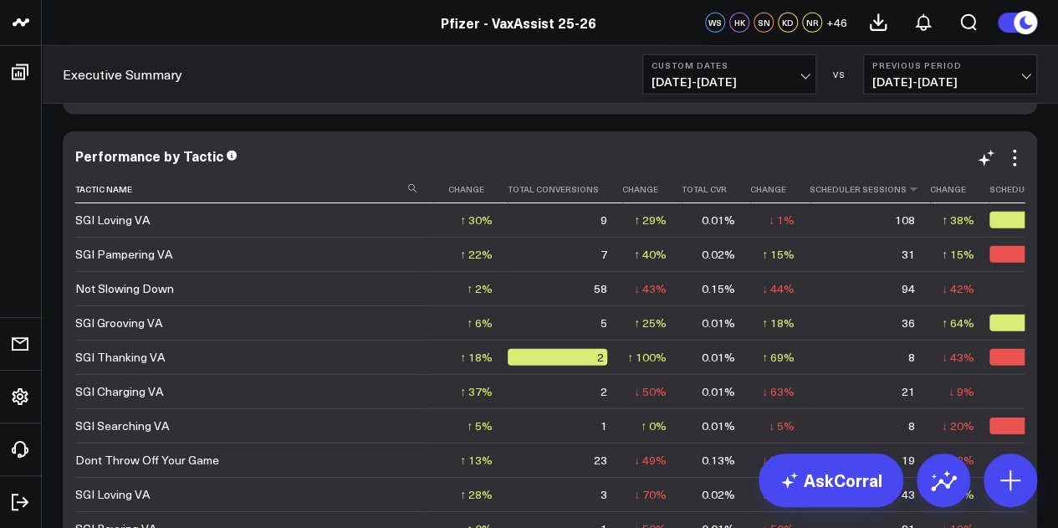
scroll to position [0, 221]
click at [906, 192] on icon at bounding box center [912, 189] width 13 height 10
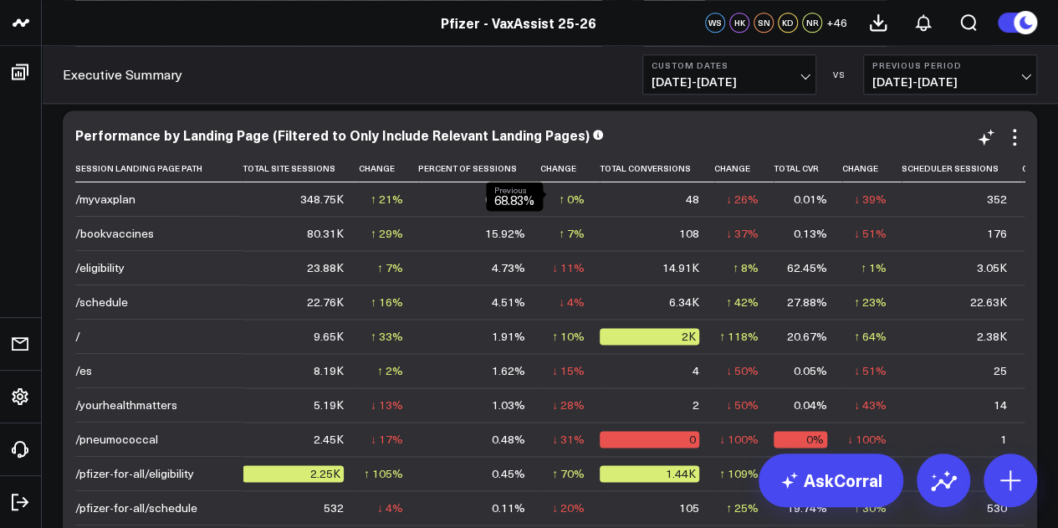
scroll to position [3816, 0]
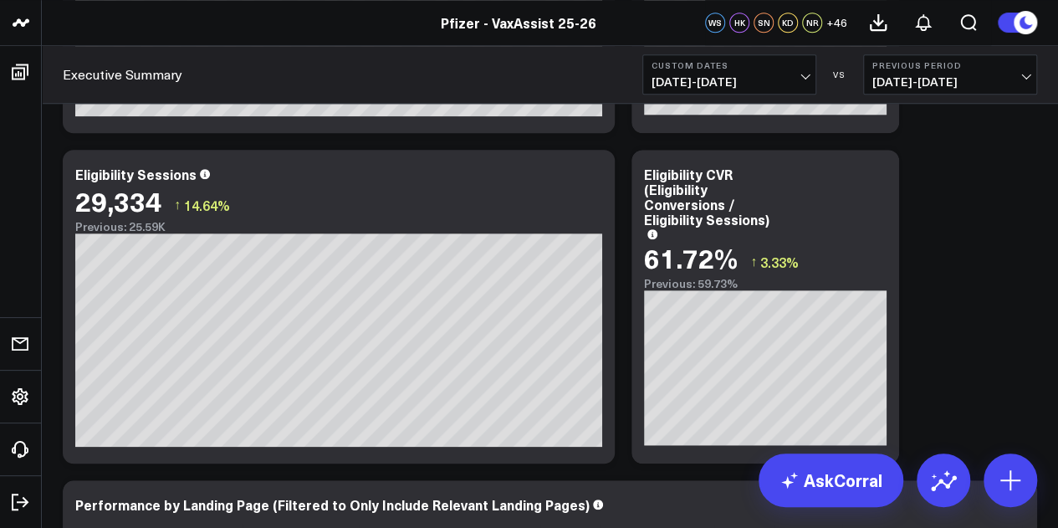
click at [1015, 212] on div "Modify via AI Copy link to widget Ask support Remove Create linked copy Executi…" at bounding box center [549, 94] width 991 height 7454
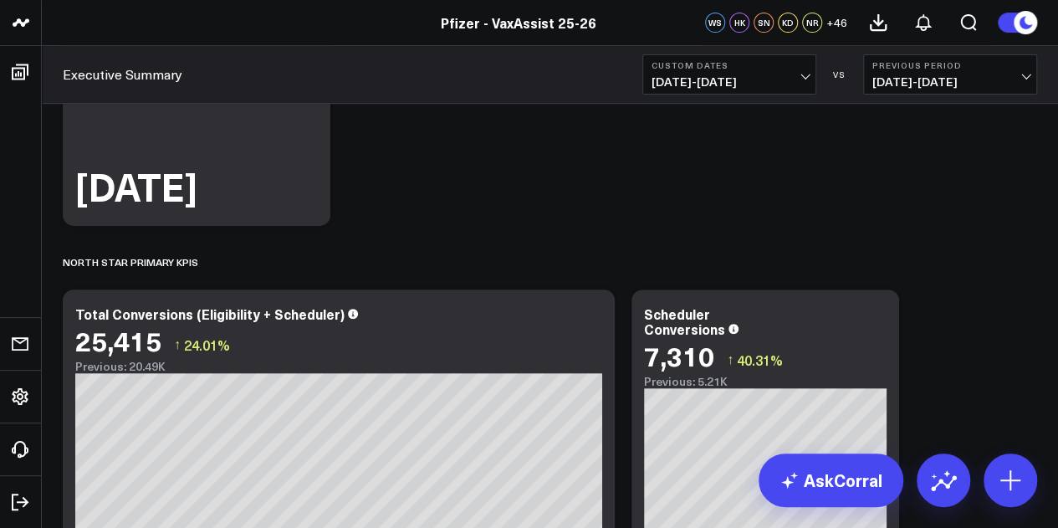
click at [974, 67] on b "Previous Period" at bounding box center [950, 65] width 156 height 10
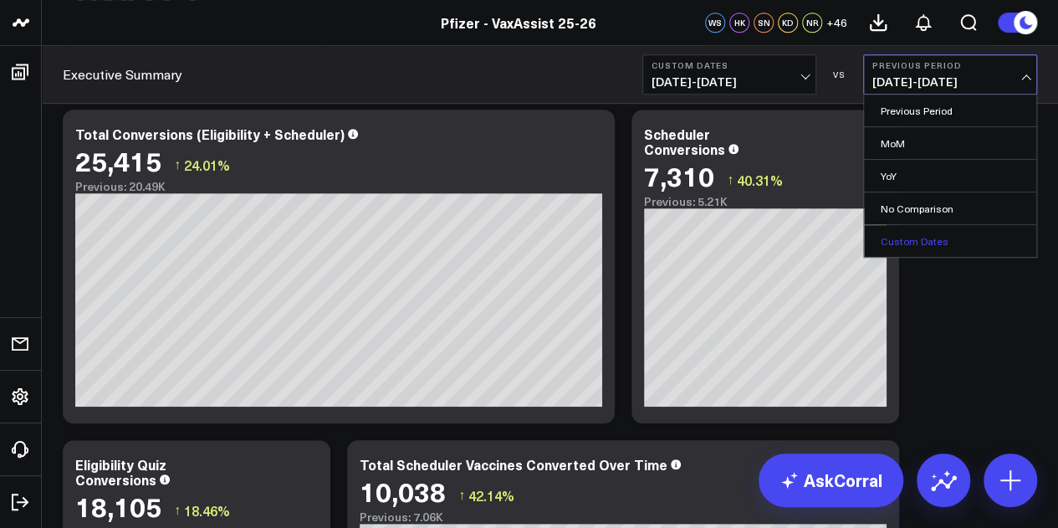
click at [906, 237] on link "Custom Dates" at bounding box center [950, 241] width 172 height 32
select select "9"
select select "2025"
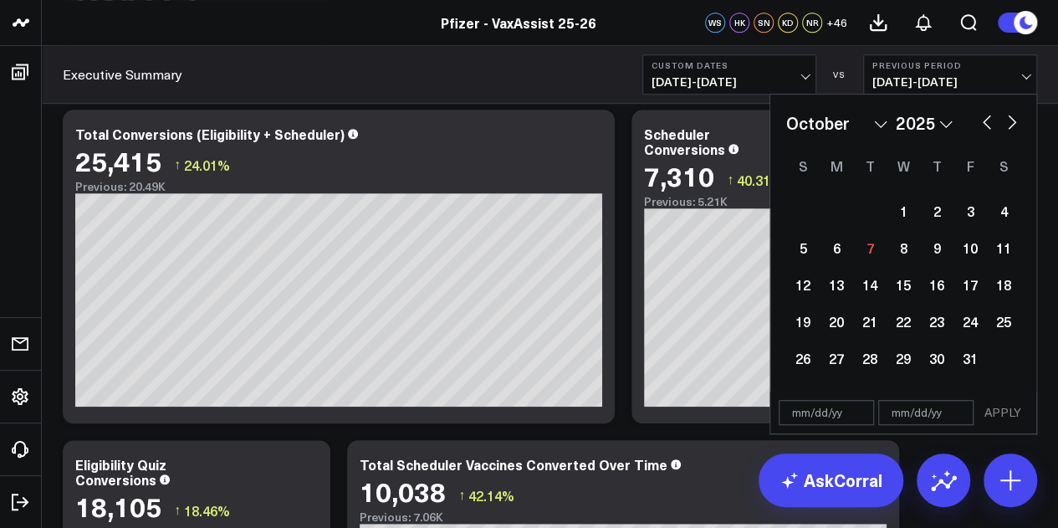
click at [979, 131] on div "January February March April May June July August September October November De…" at bounding box center [903, 122] width 234 height 25
click at [982, 128] on button "button" at bounding box center [986, 120] width 17 height 20
select select "8"
select select "2025"
click at [983, 128] on button "button" at bounding box center [986, 120] width 17 height 20
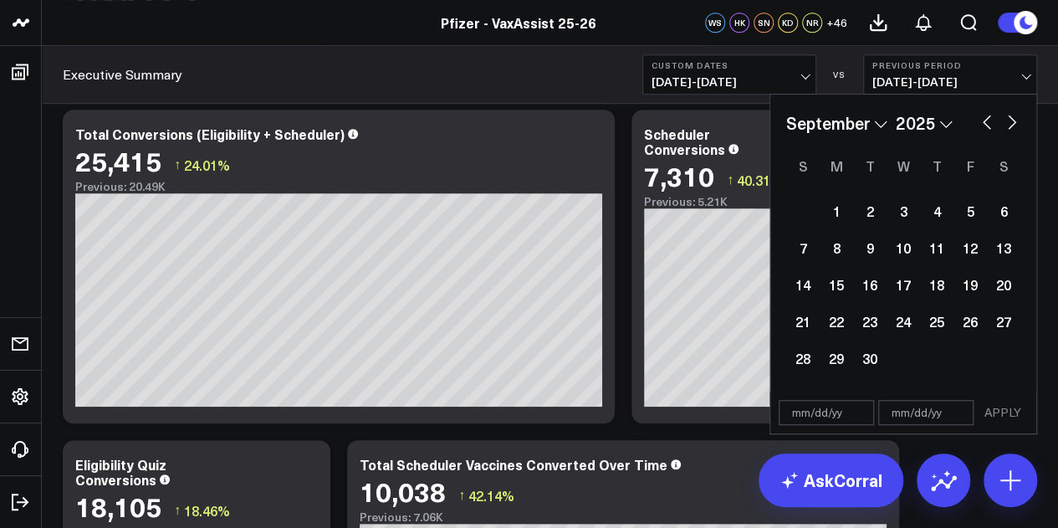
select select "7"
select select "2025"
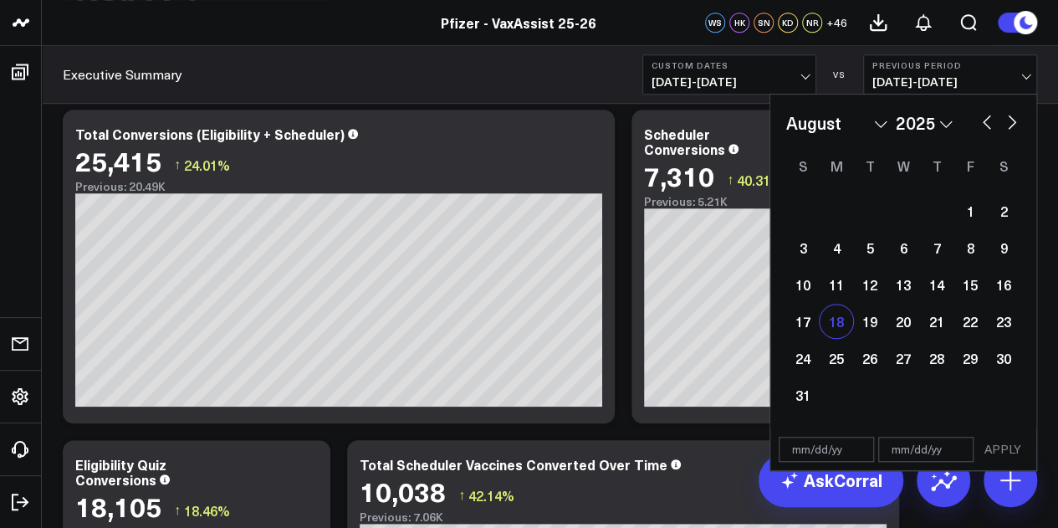
click at [843, 328] on div "18" at bounding box center [836, 320] width 33 height 33
type input "08/18/25"
select select "7"
select select "2025"
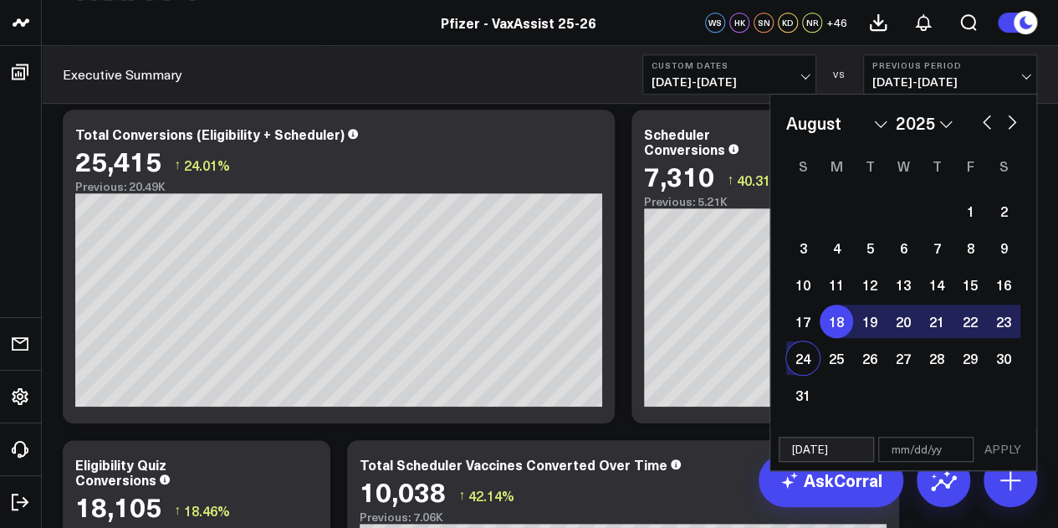
click at [798, 358] on div "24" at bounding box center [802, 357] width 33 height 33
type input "08/24/25"
select select "7"
select select "2025"
click at [1011, 437] on button "APPLY" at bounding box center [1003, 449] width 50 height 25
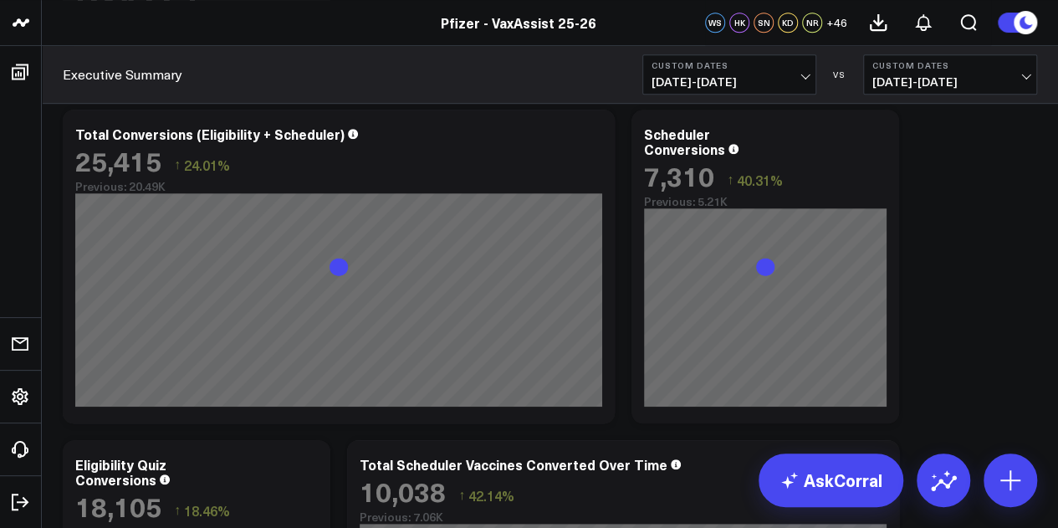
click at [1024, 66] on b "Custom Dates" at bounding box center [950, 65] width 156 height 10
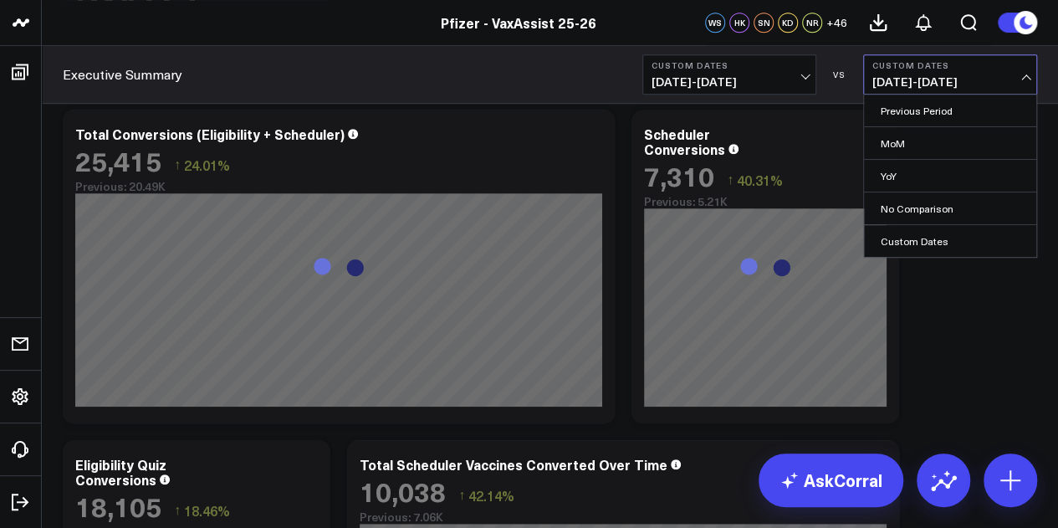
click at [1024, 66] on b "Custom Dates" at bounding box center [950, 65] width 156 height 10
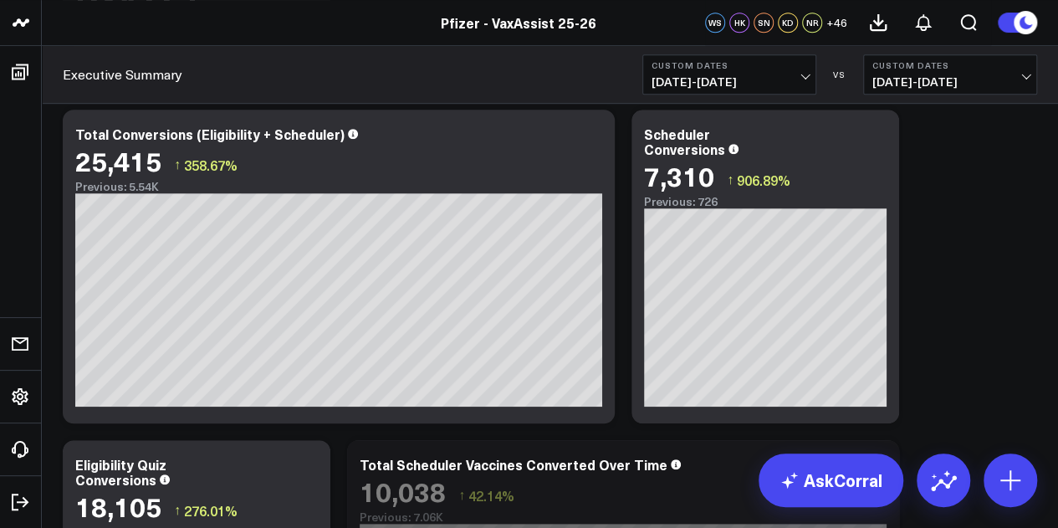
click at [1015, 76] on span "08/18/25 - 08/24/25" at bounding box center [950, 81] width 156 height 13
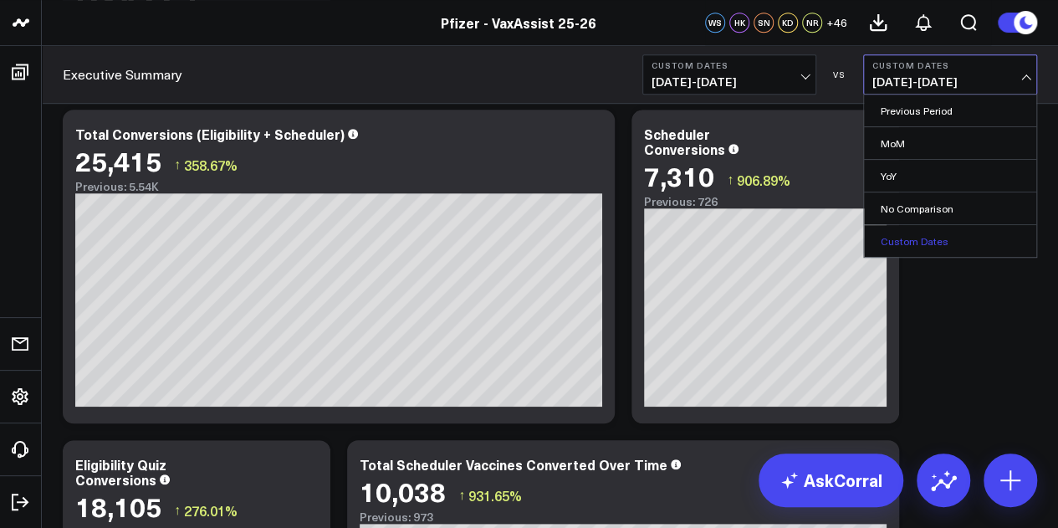
click at [913, 238] on link "Custom Dates" at bounding box center [950, 241] width 172 height 32
select select "9"
select select "2025"
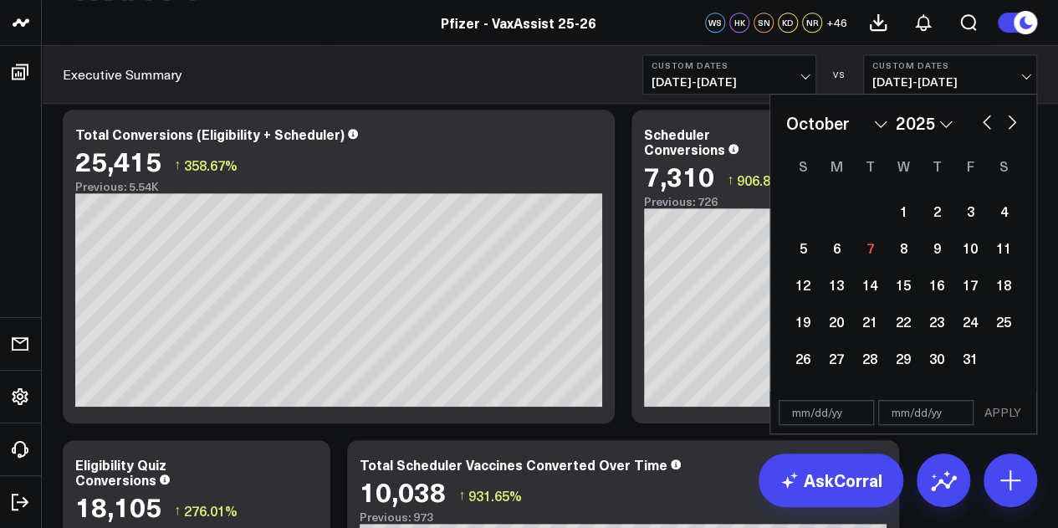
click at [1010, 118] on button "button" at bounding box center [1011, 120] width 17 height 20
select select "10"
select select "2025"
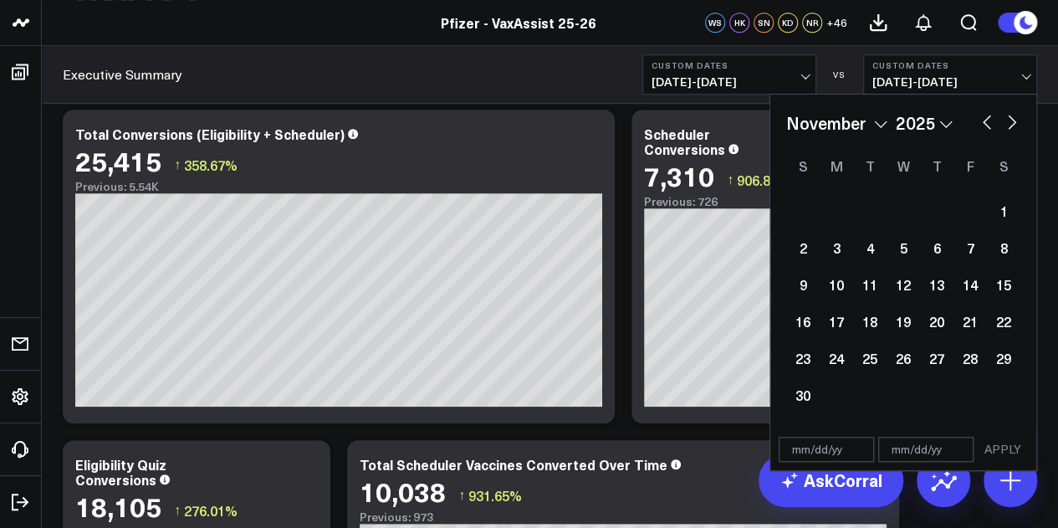
click at [986, 122] on button "button" at bounding box center [986, 120] width 17 height 20
select select "9"
select select "2025"
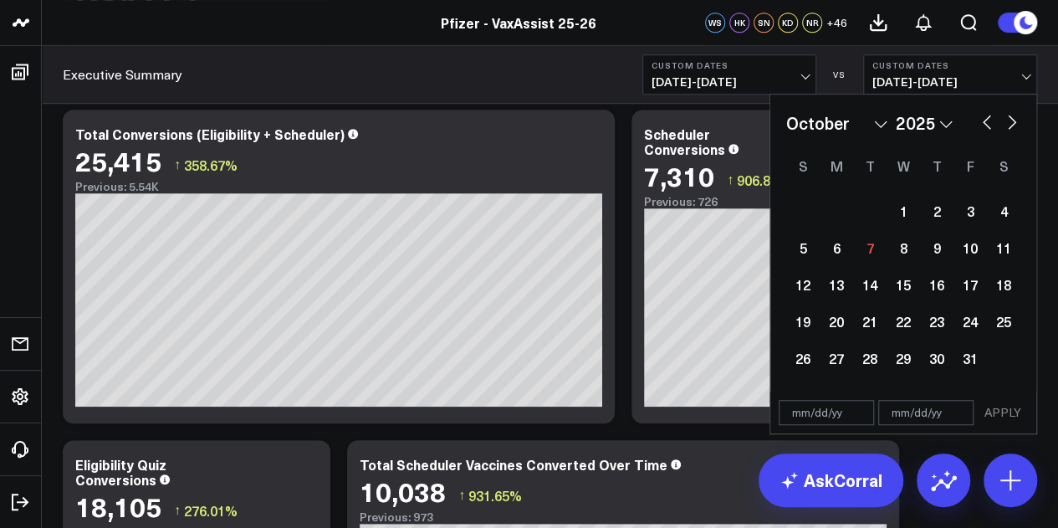
click at [984, 120] on button "button" at bounding box center [986, 120] width 17 height 20
select select "8"
select select "2025"
click at [930, 284] on div "18" at bounding box center [936, 284] width 33 height 33
type input "09/18/25"
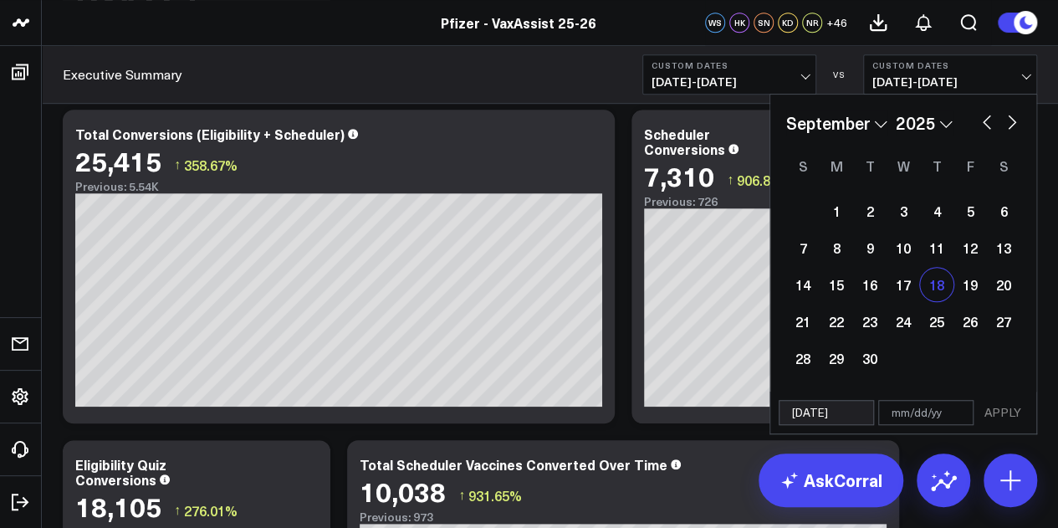
select select "8"
select select "2025"
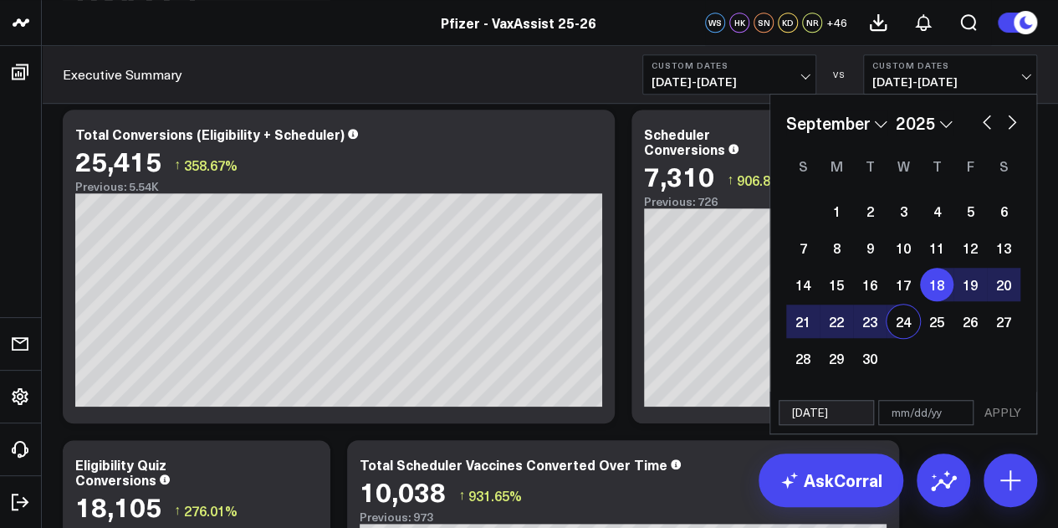
click at [906, 316] on div "24" at bounding box center [902, 320] width 33 height 33
type input "09/24/25"
select select "8"
select select "2025"
click at [989, 404] on button "APPLY" at bounding box center [1003, 412] width 50 height 25
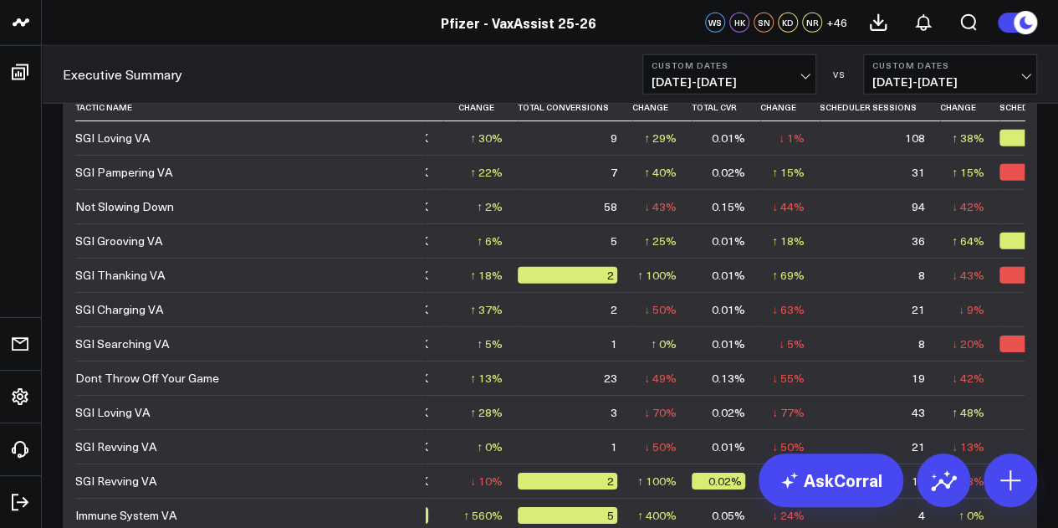
scroll to position [5559, 0]
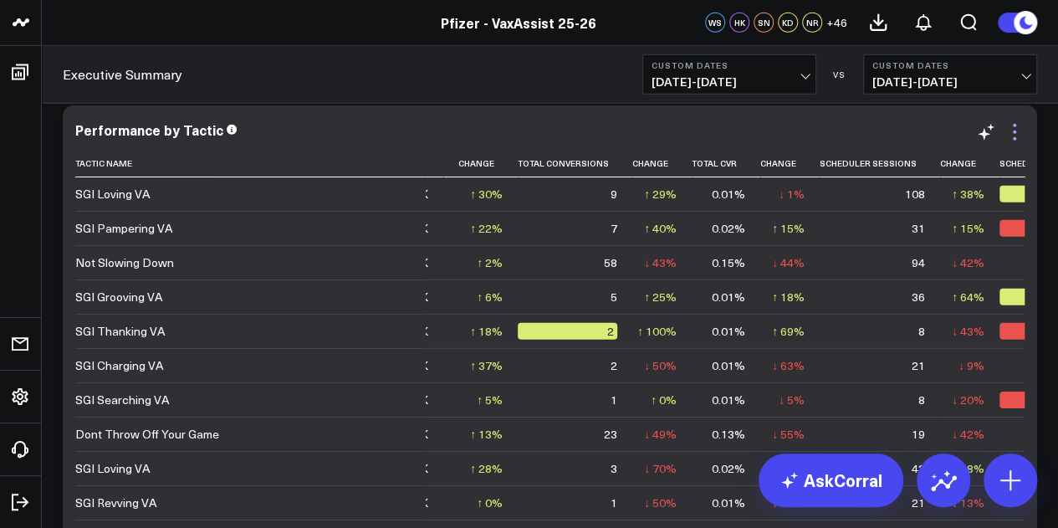
click at [1014, 136] on icon at bounding box center [1014, 132] width 20 height 20
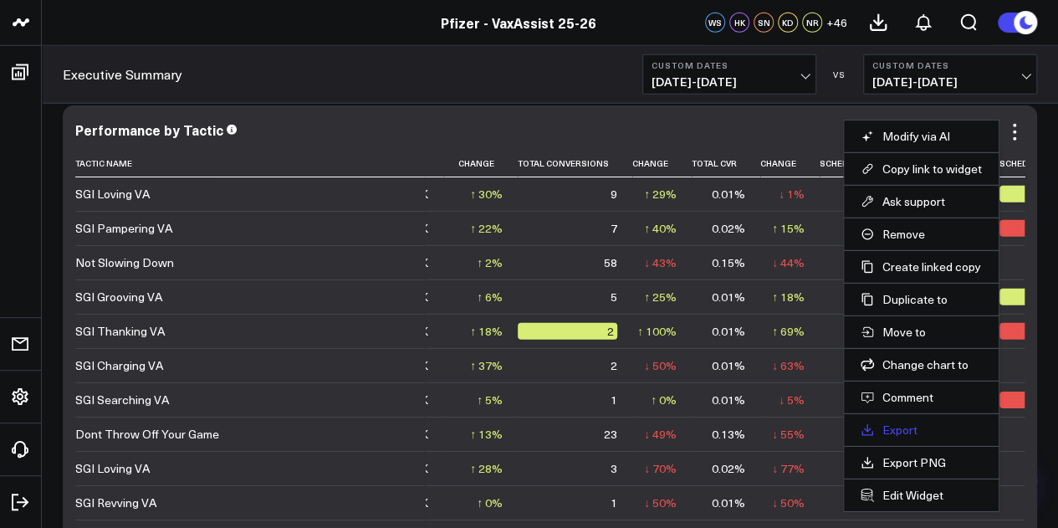
click at [883, 427] on link "Export" at bounding box center [921, 429] width 121 height 15
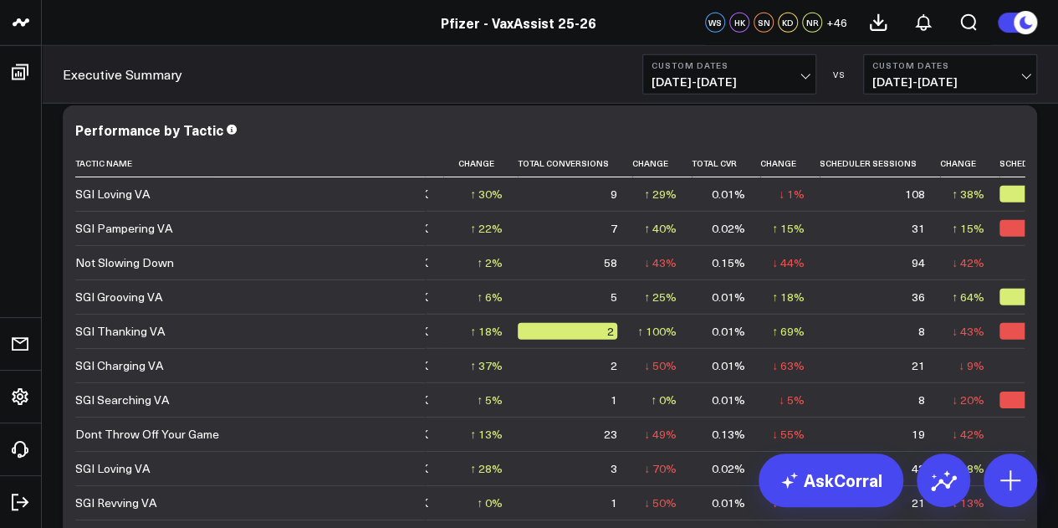
scroll to position [0, 0]
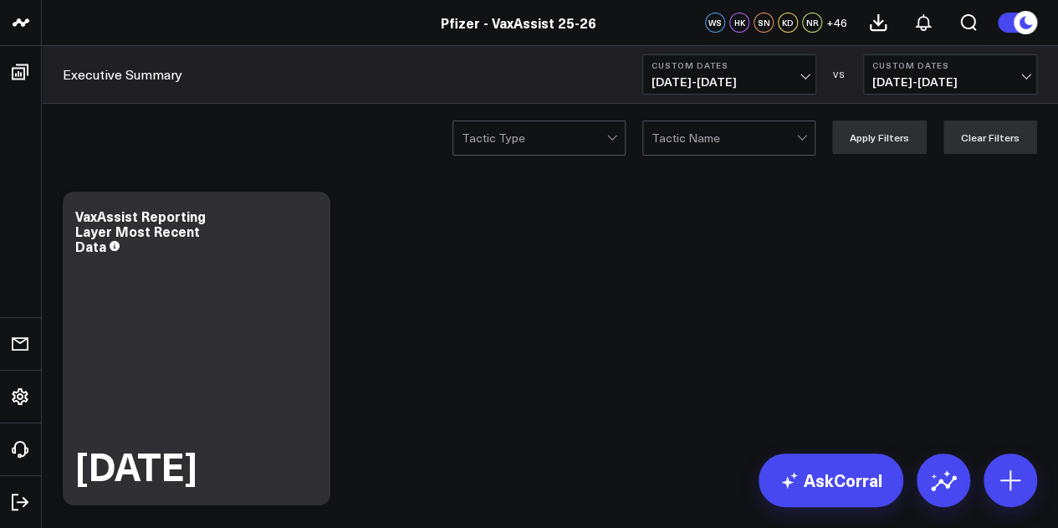
click at [802, 75] on span "09/25/25 - 10/01/25" at bounding box center [729, 81] width 156 height 13
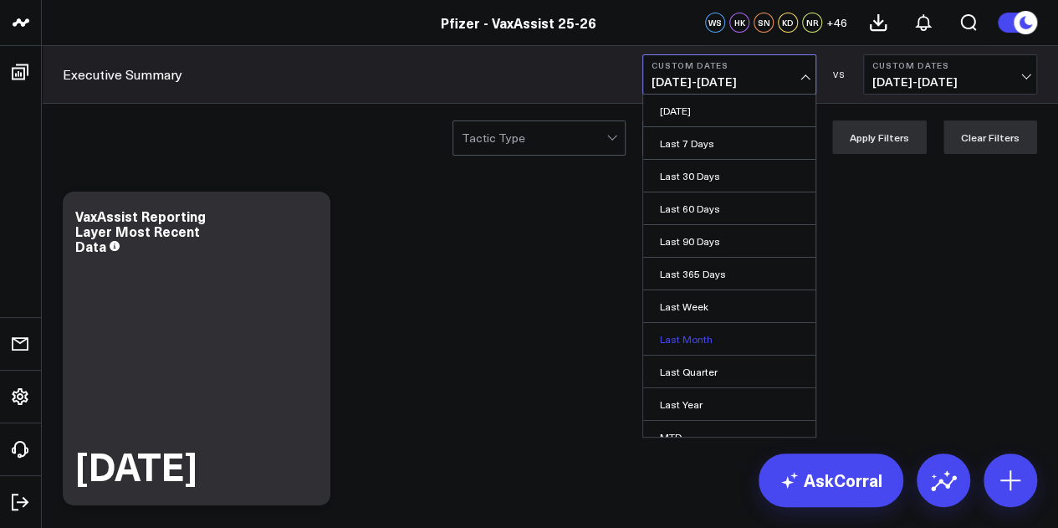
scroll to position [109, 0]
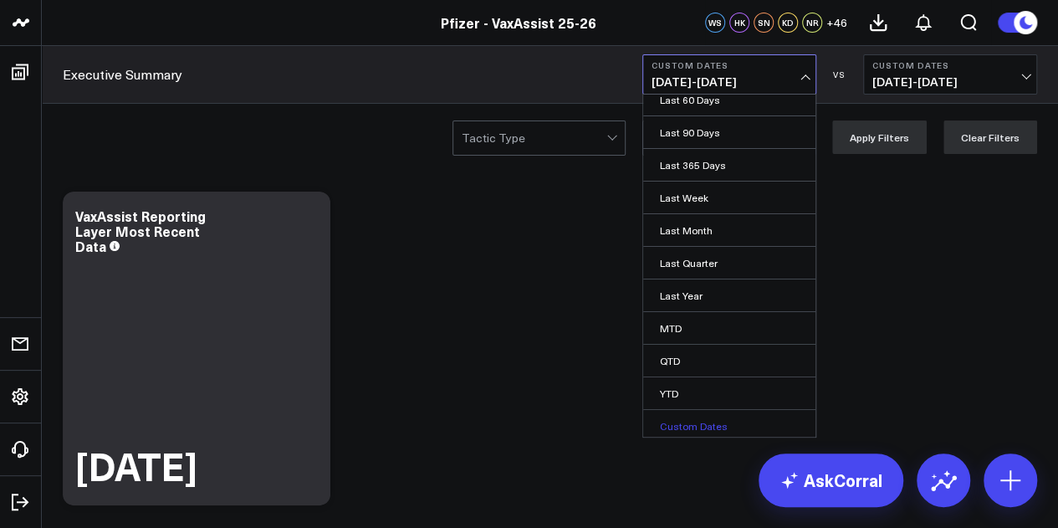
click at [684, 429] on link "Custom Dates" at bounding box center [729, 426] width 172 height 32
select select "9"
select select "2025"
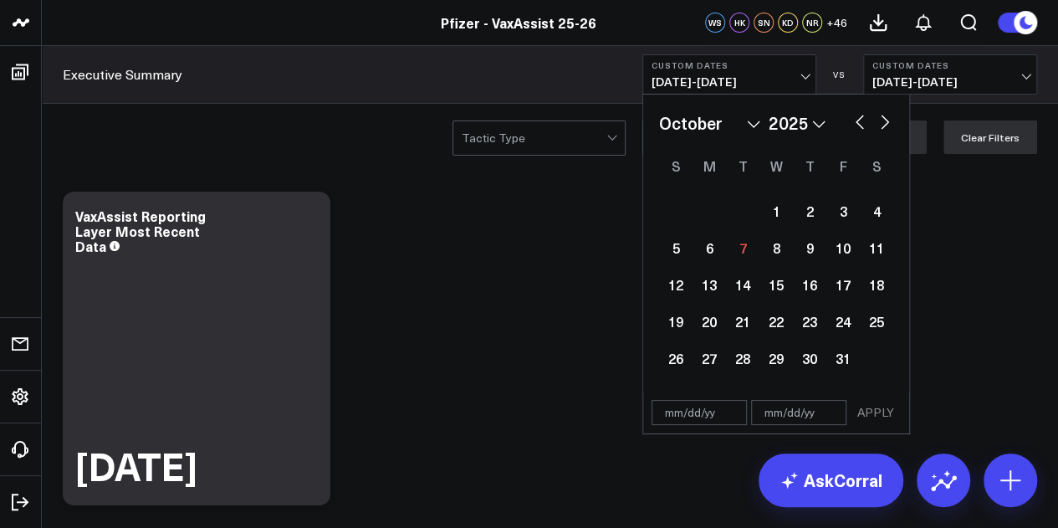
click at [855, 121] on button "button" at bounding box center [859, 120] width 17 height 20
select select "8"
select select "2025"
click at [814, 289] on div "18" at bounding box center [809, 284] width 33 height 33
type input "09/18/25"
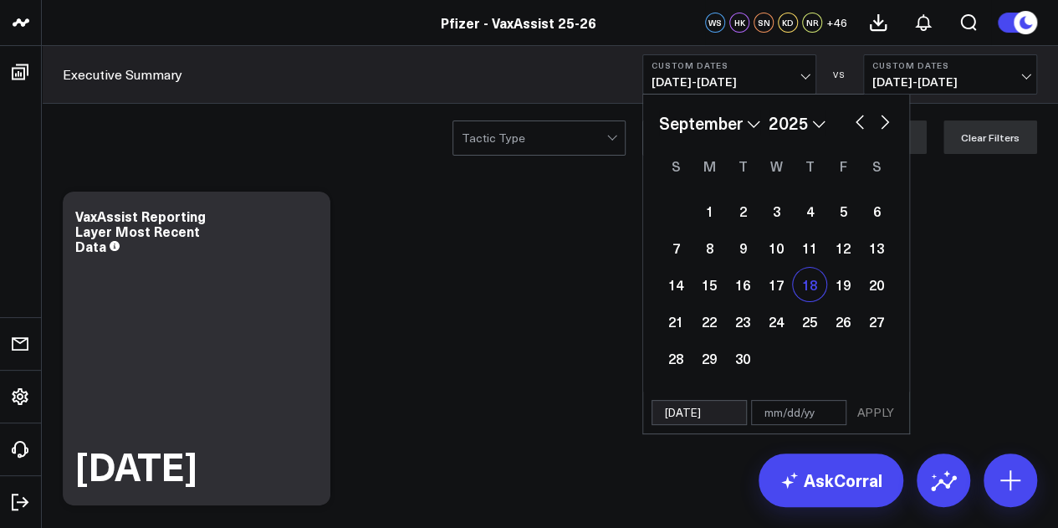
select select "8"
select select "2025"
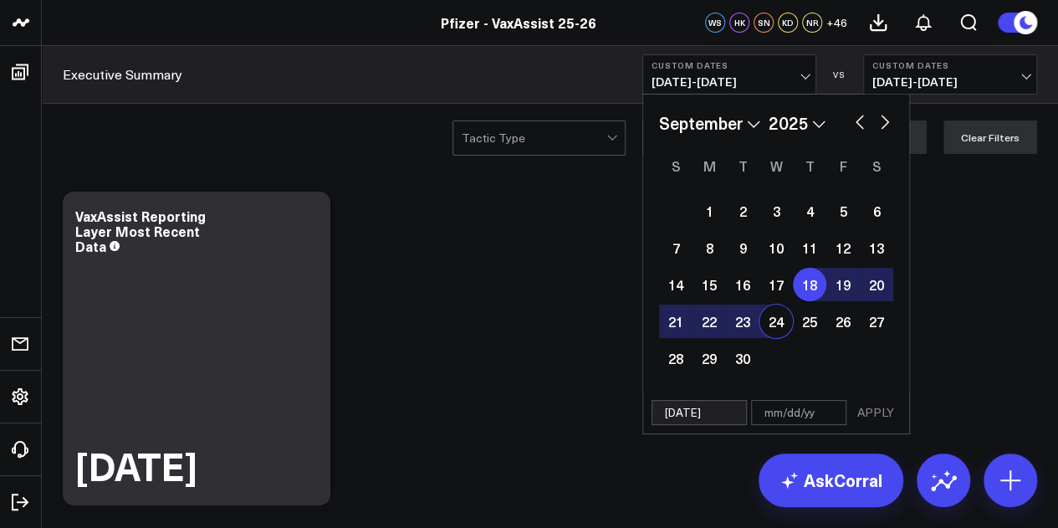
click at [786, 315] on div "24" at bounding box center [775, 320] width 33 height 33
type input "09/24/25"
select select "8"
select select "2025"
click at [881, 412] on button "APPLY" at bounding box center [875, 412] width 50 height 25
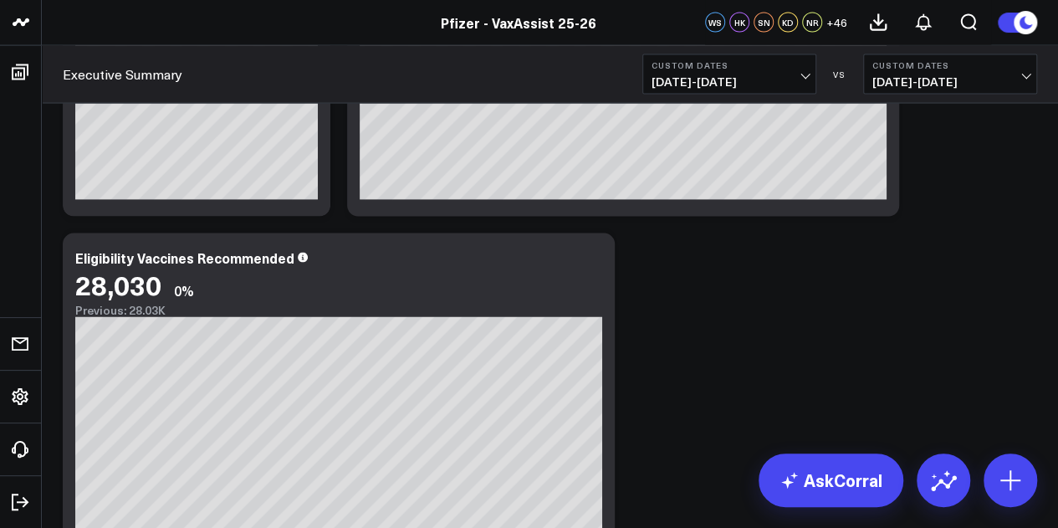
scroll to position [2280, 0]
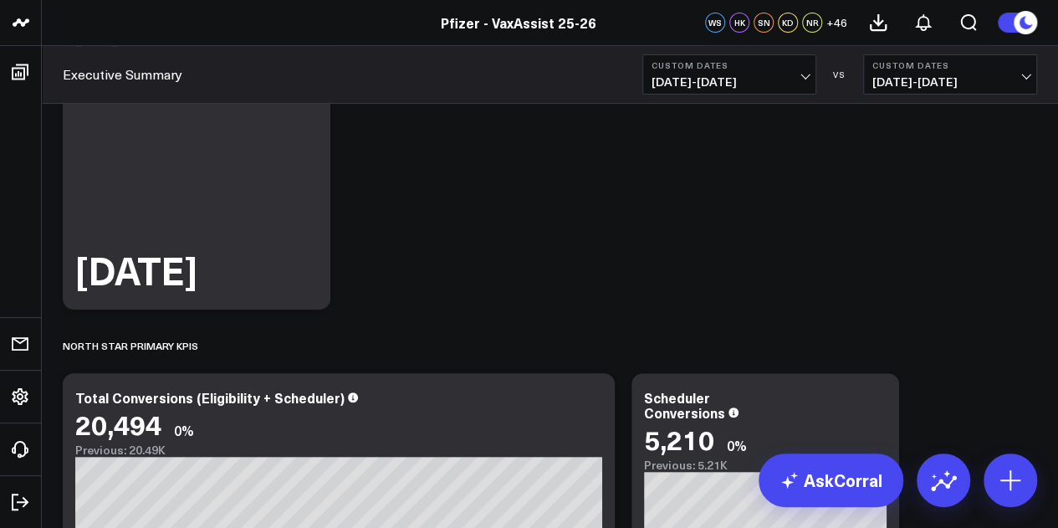
scroll to position [520, 0]
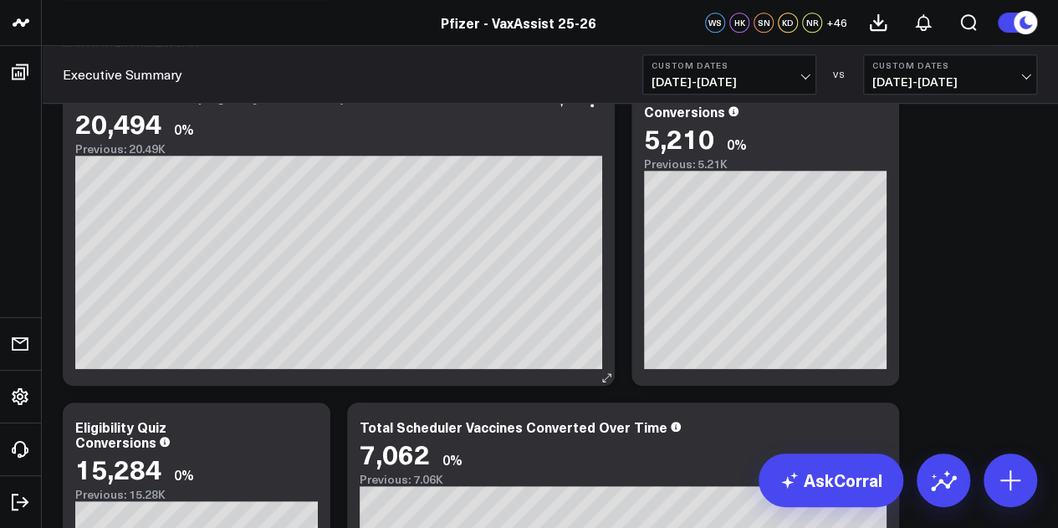
scroll to position [638, 0]
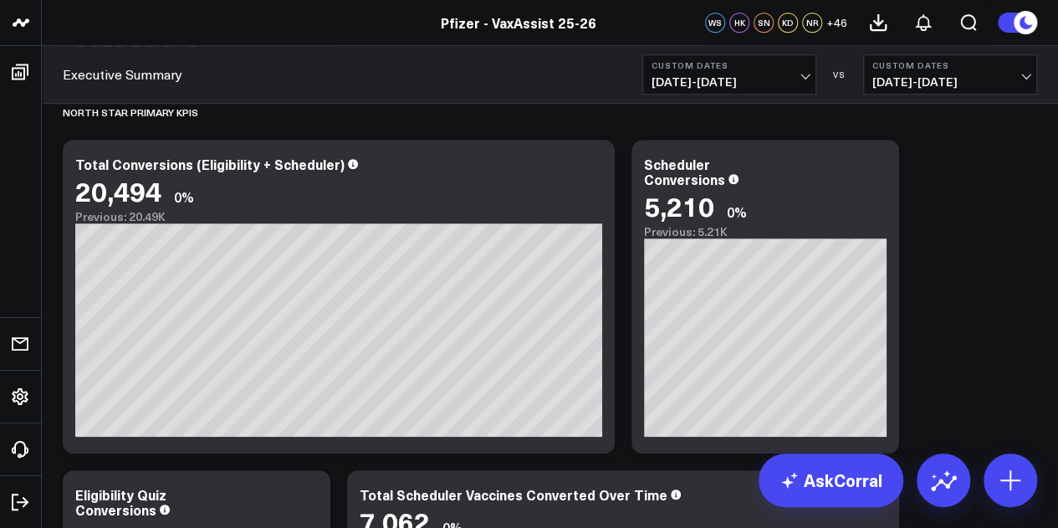
scroll to position [405, 0]
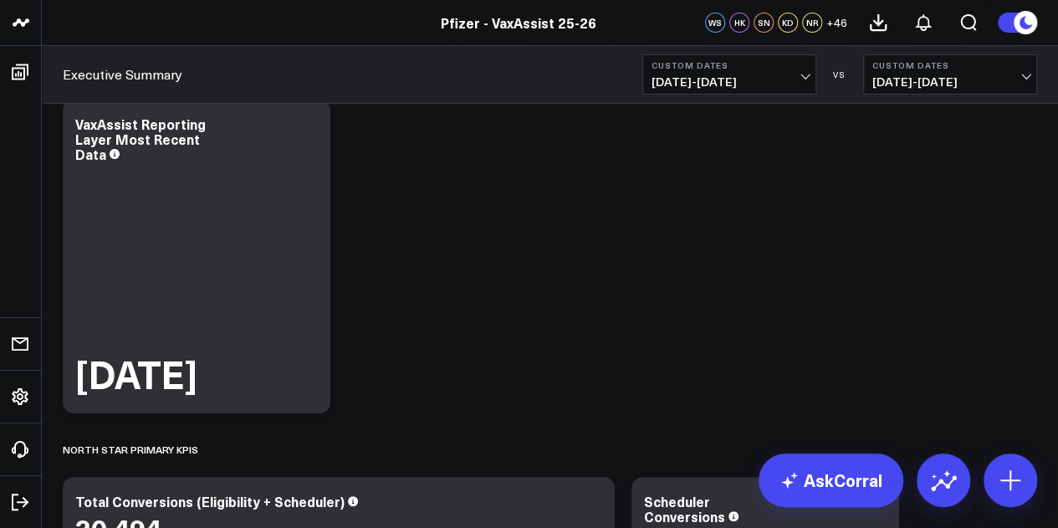
scroll to position [0, 0]
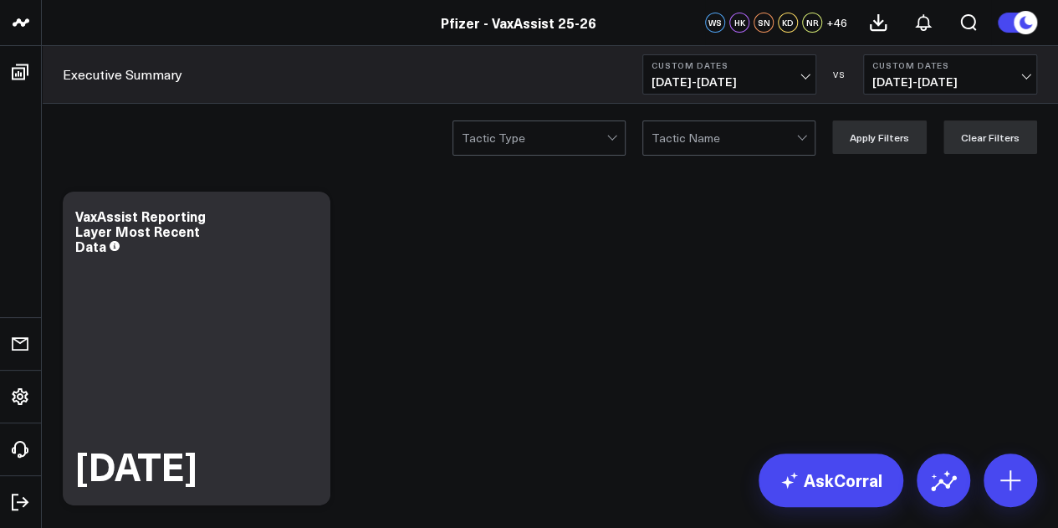
click at [802, 79] on span "09/18/25 - 09/24/25" at bounding box center [729, 81] width 156 height 13
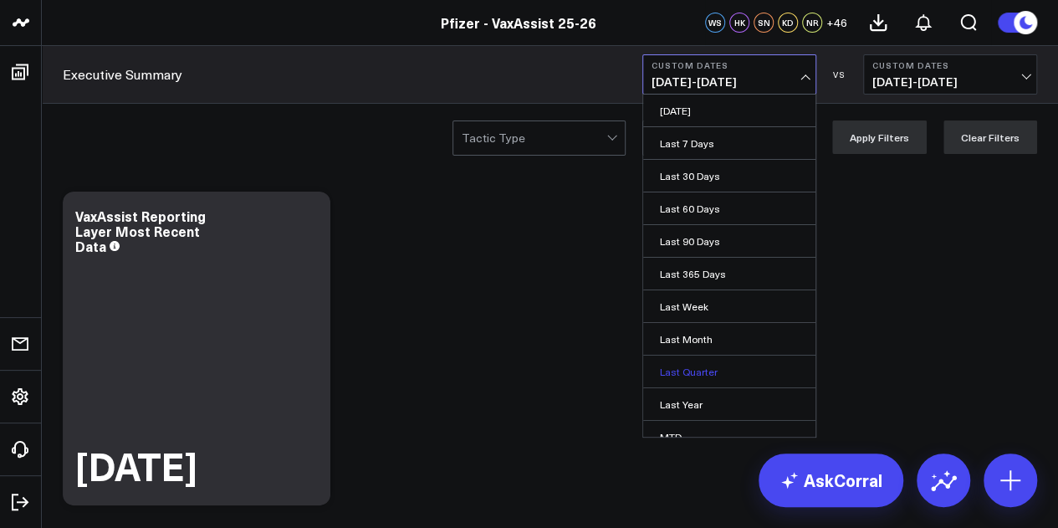
scroll to position [109, 0]
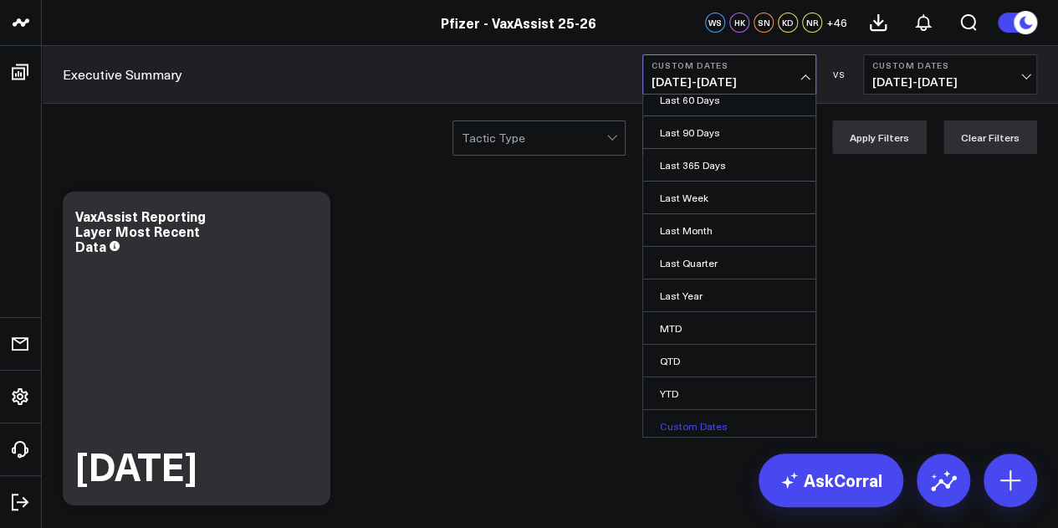
click at [684, 421] on link "Custom Dates" at bounding box center [729, 426] width 172 height 32
select select "9"
select select "2025"
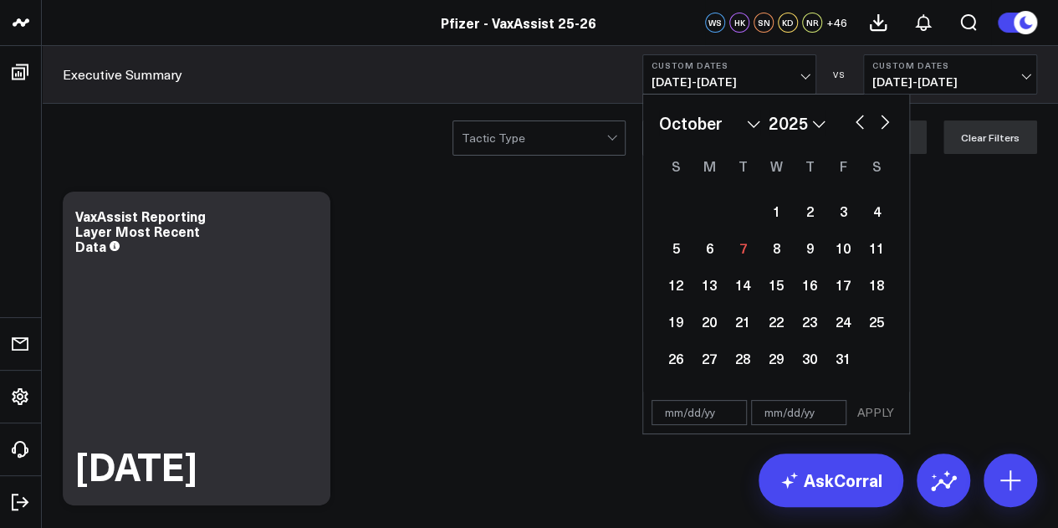
click at [888, 121] on button "button" at bounding box center [884, 120] width 17 height 20
select select "10"
select select "2025"
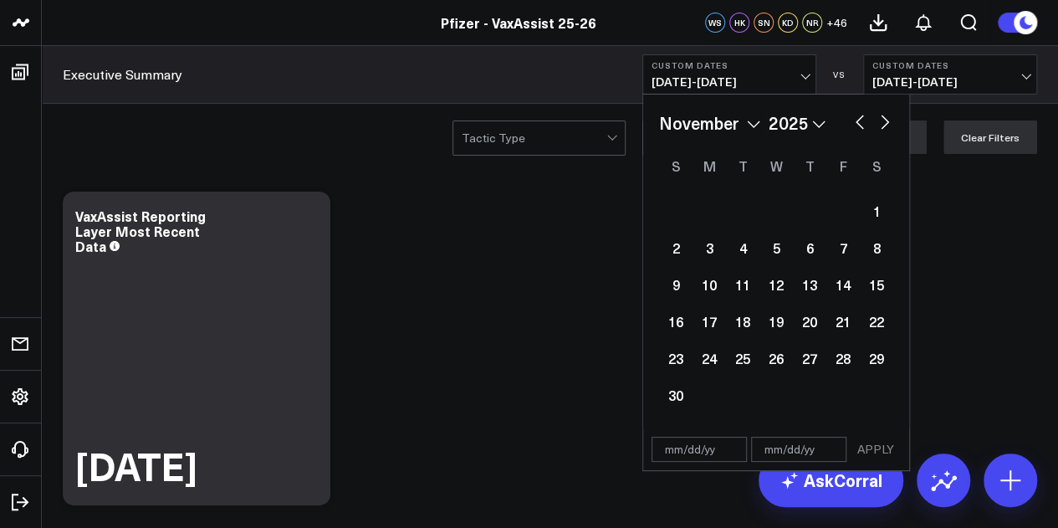
click at [856, 120] on button "button" at bounding box center [859, 120] width 17 height 20
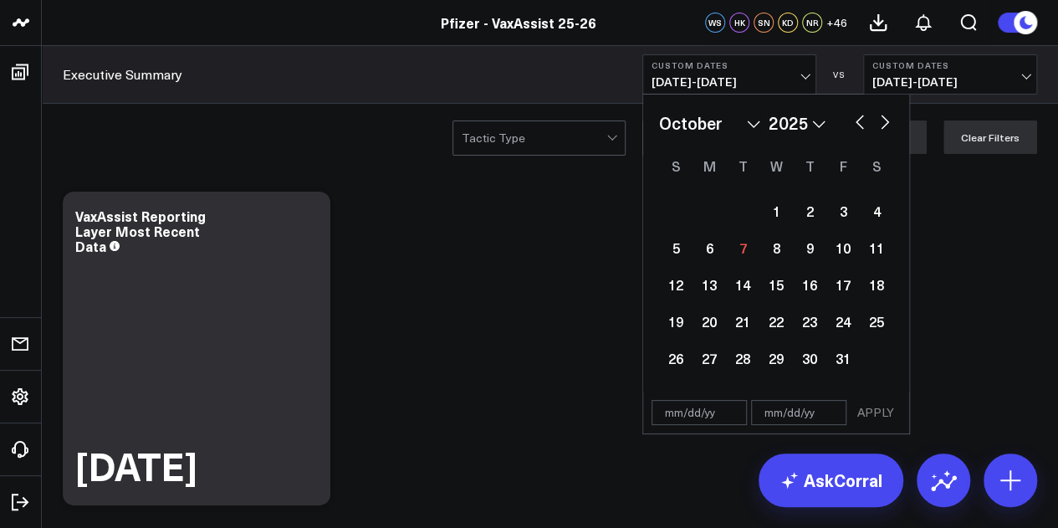
click at [856, 120] on button "button" at bounding box center [859, 120] width 17 height 20
select select "8"
select select "2025"
click at [807, 327] on div "25" at bounding box center [809, 320] width 33 height 33
type input "09/25/25"
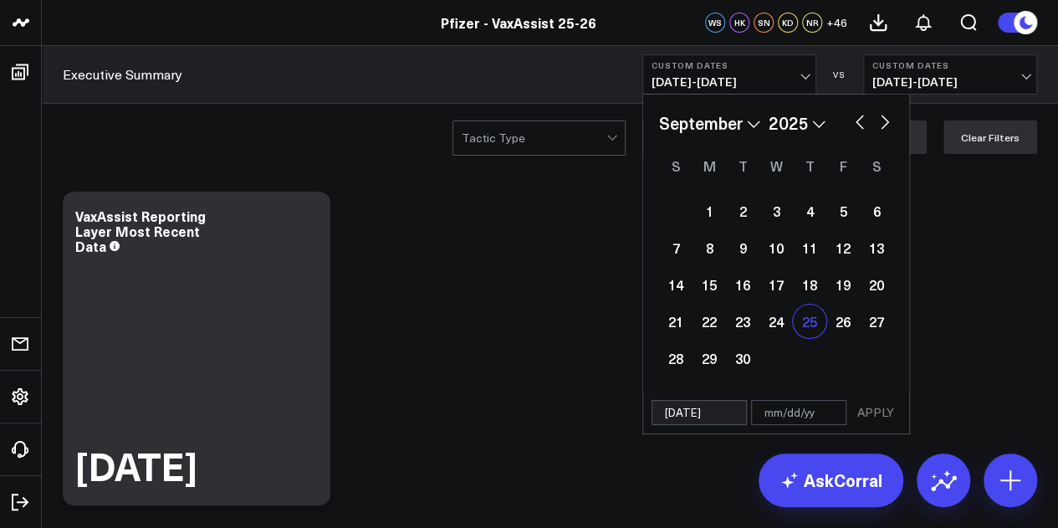
select select "8"
select select "2025"
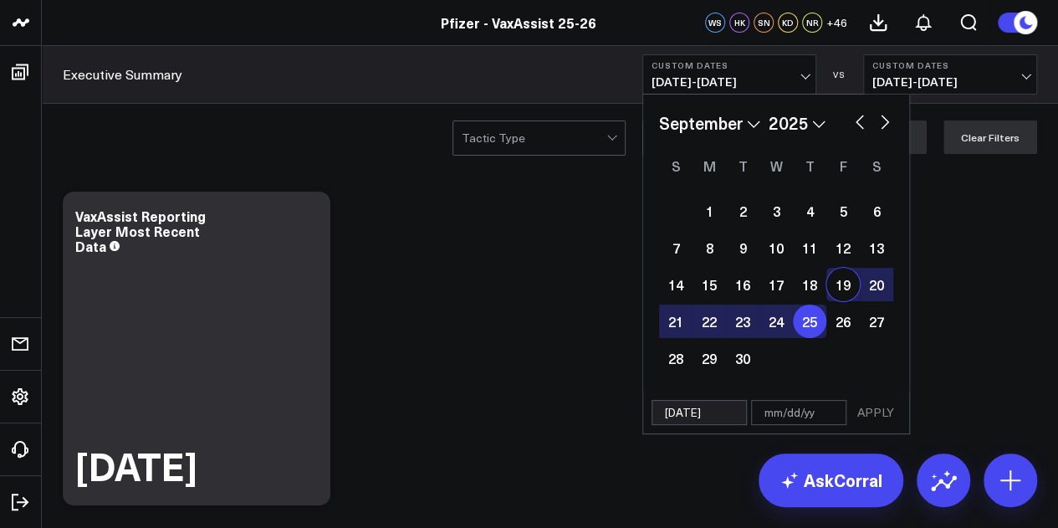
click at [891, 120] on button "button" at bounding box center [884, 120] width 17 height 20
select select "9"
select select "2025"
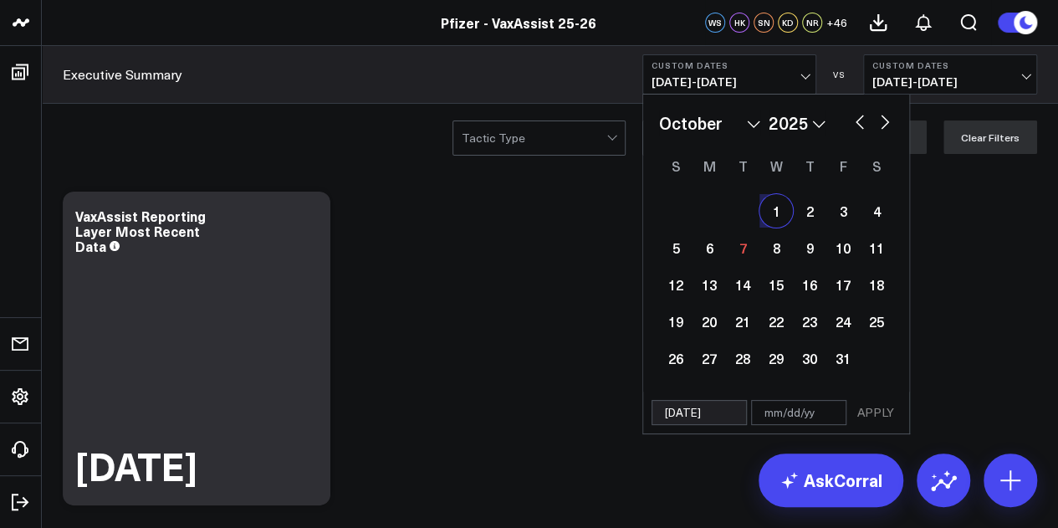
click at [774, 215] on div "1" at bounding box center [775, 210] width 33 height 33
type input "10/01/25"
select select "9"
select select "2025"
click at [874, 411] on button "APPLY" at bounding box center [875, 412] width 50 height 25
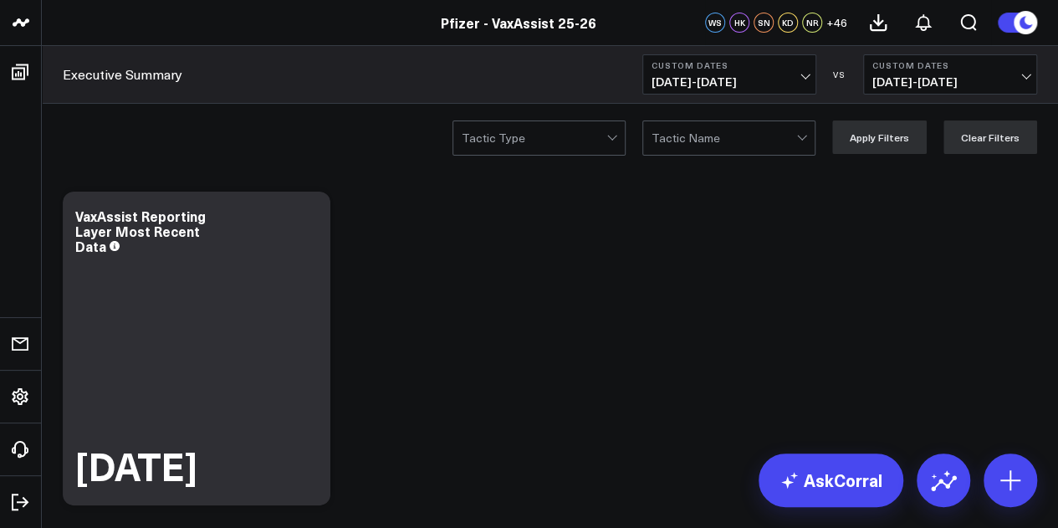
click at [942, 79] on span "09/18/25 - 09/24/25" at bounding box center [950, 81] width 156 height 13
click at [1003, 75] on span "09/18/25 - 09/24/25" at bounding box center [950, 81] width 156 height 13
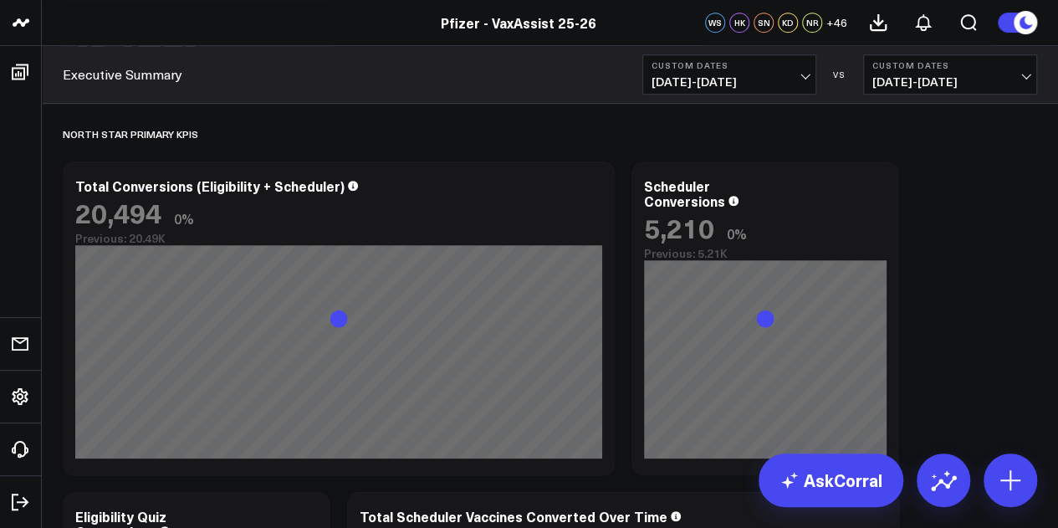
click at [1033, 74] on button "Custom Dates 09/18/25 - 09/24/25" at bounding box center [950, 74] width 174 height 40
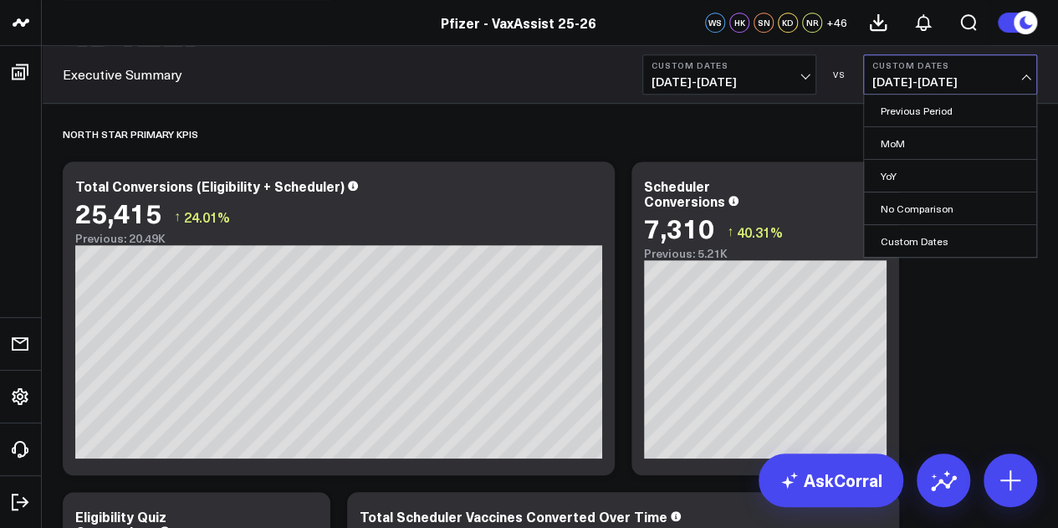
click at [1034, 74] on button "Custom Dates 09/18/25 - 09/24/25" at bounding box center [950, 74] width 174 height 40
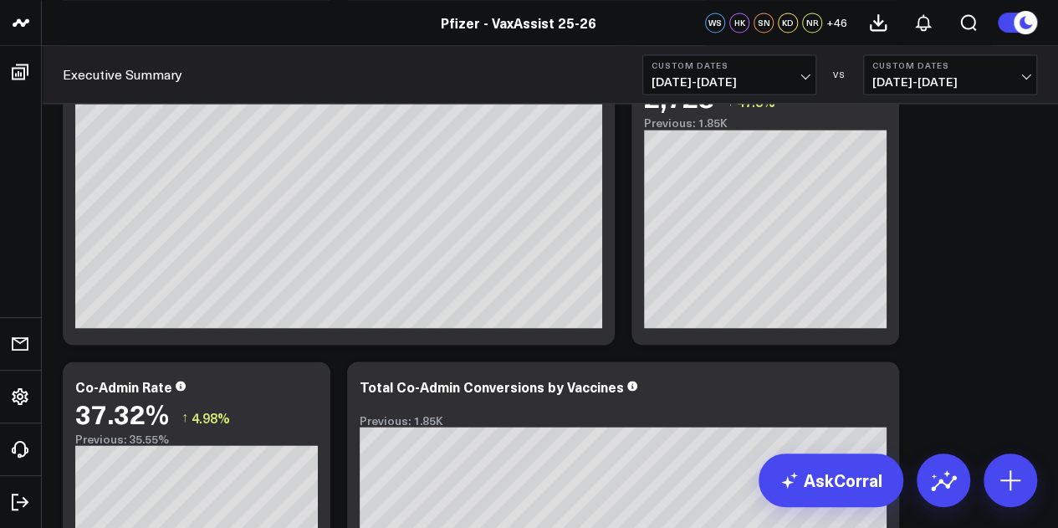
scroll to position [2659, 0]
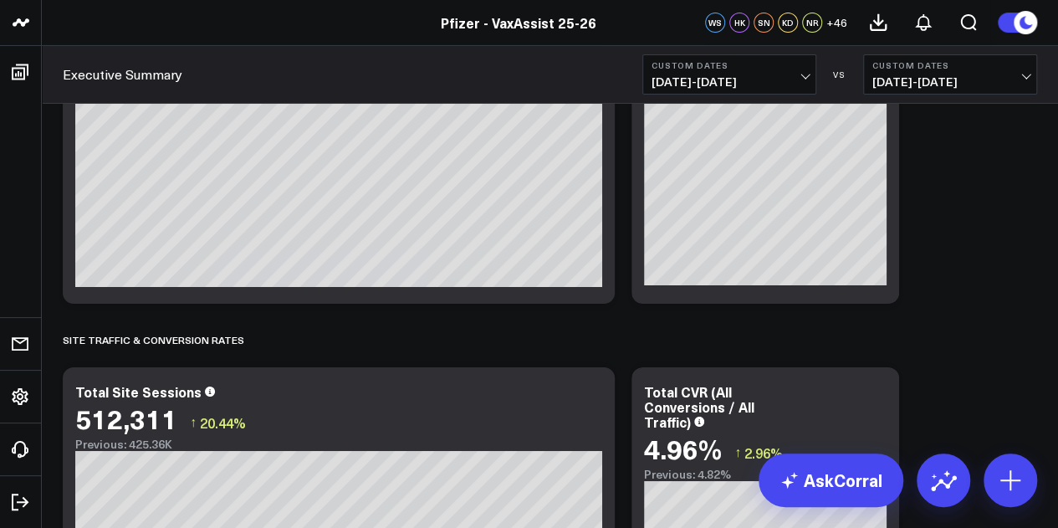
scroll to position [3149, 0]
